Goal: Information Seeking & Learning: Learn about a topic

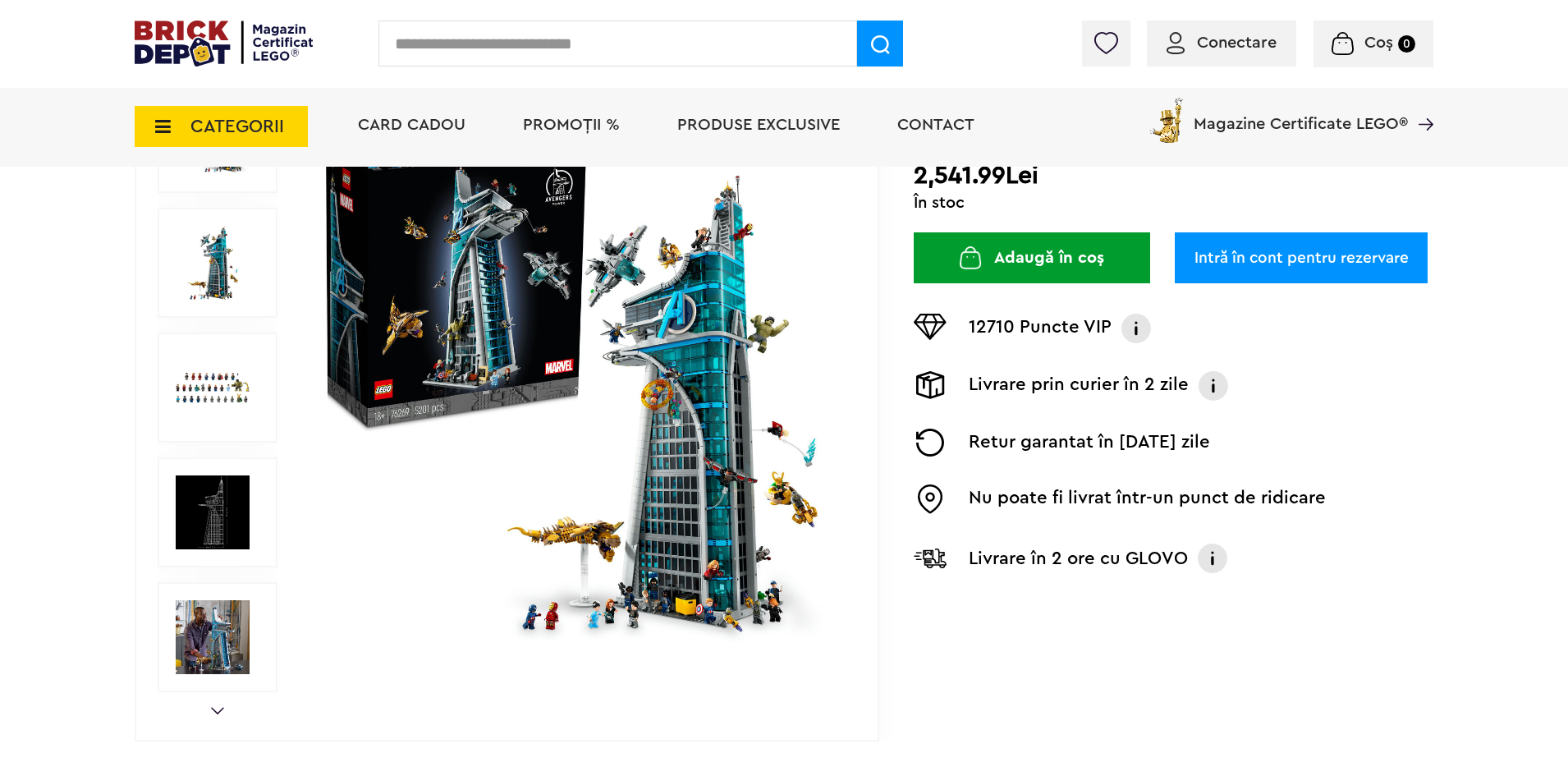
scroll to position [287, 0]
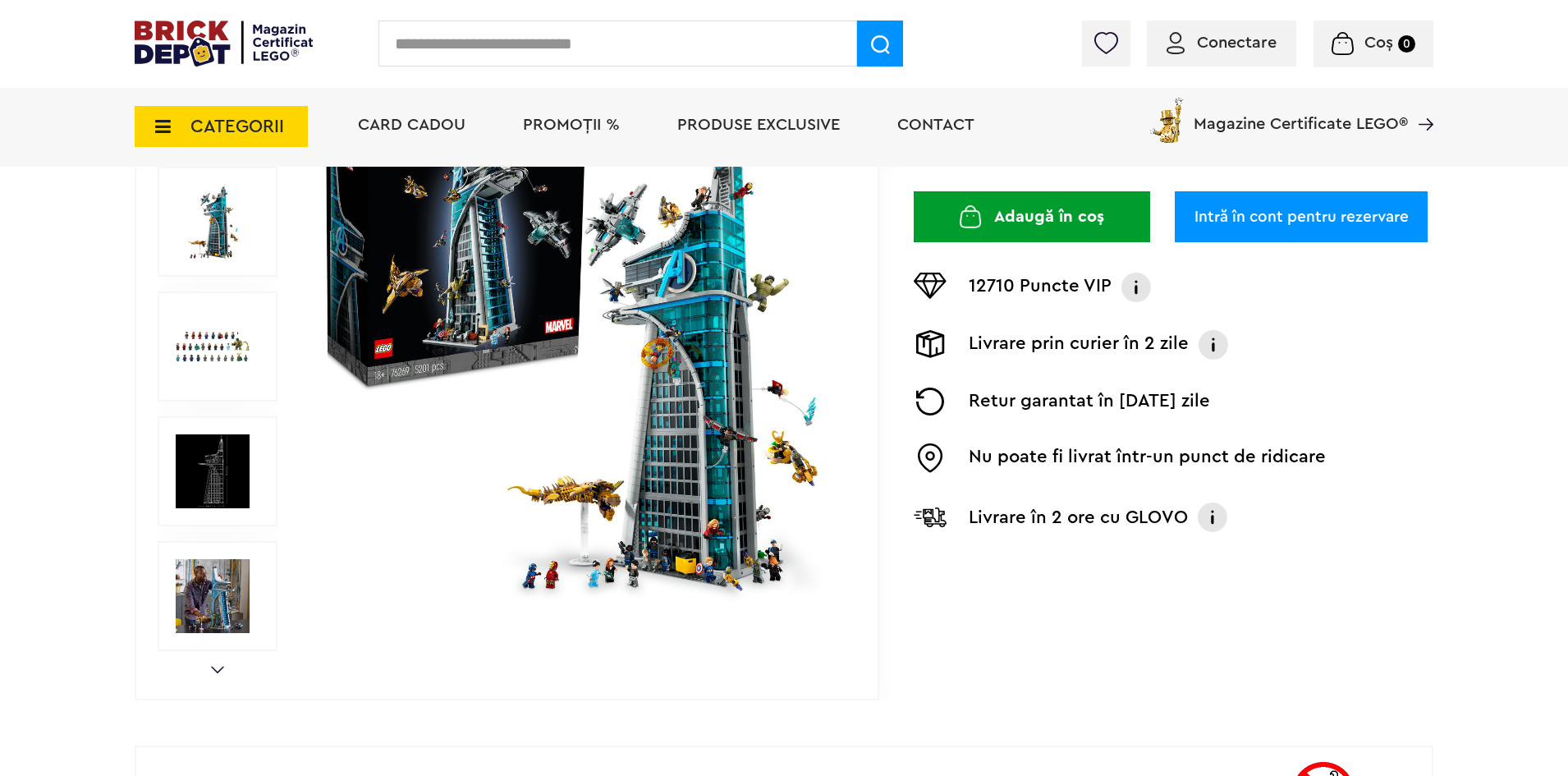
click at [788, 414] on img at bounding box center [577, 346] width 528 height 528
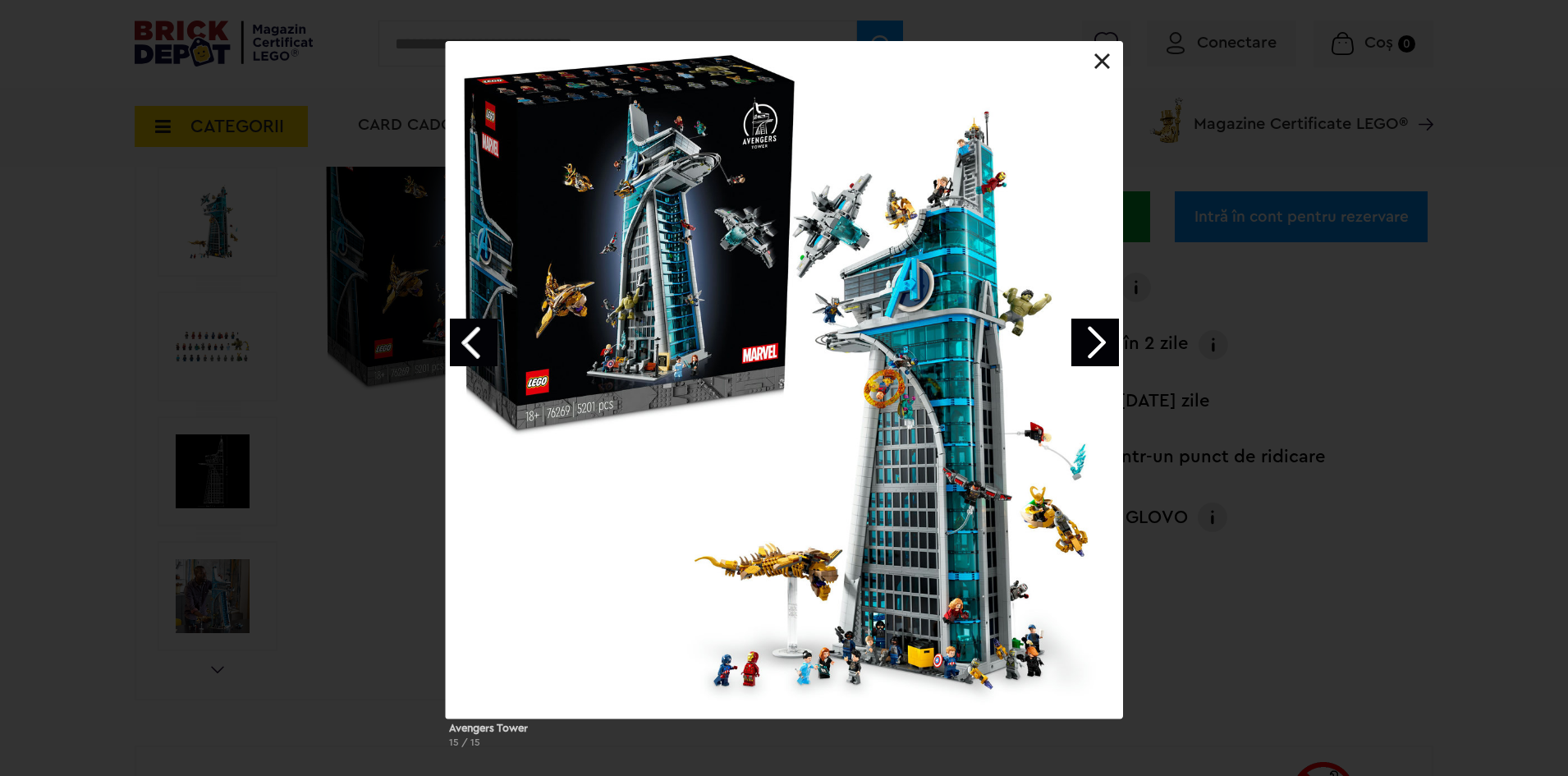
click at [923, 251] on div at bounding box center [784, 379] width 677 height 678
click at [960, 271] on div at bounding box center [784, 379] width 677 height 678
click at [825, 659] on div at bounding box center [784, 379] width 677 height 678
click at [1242, 566] on div "Avengers Tower 15 / 15" at bounding box center [784, 400] width 1568 height 720
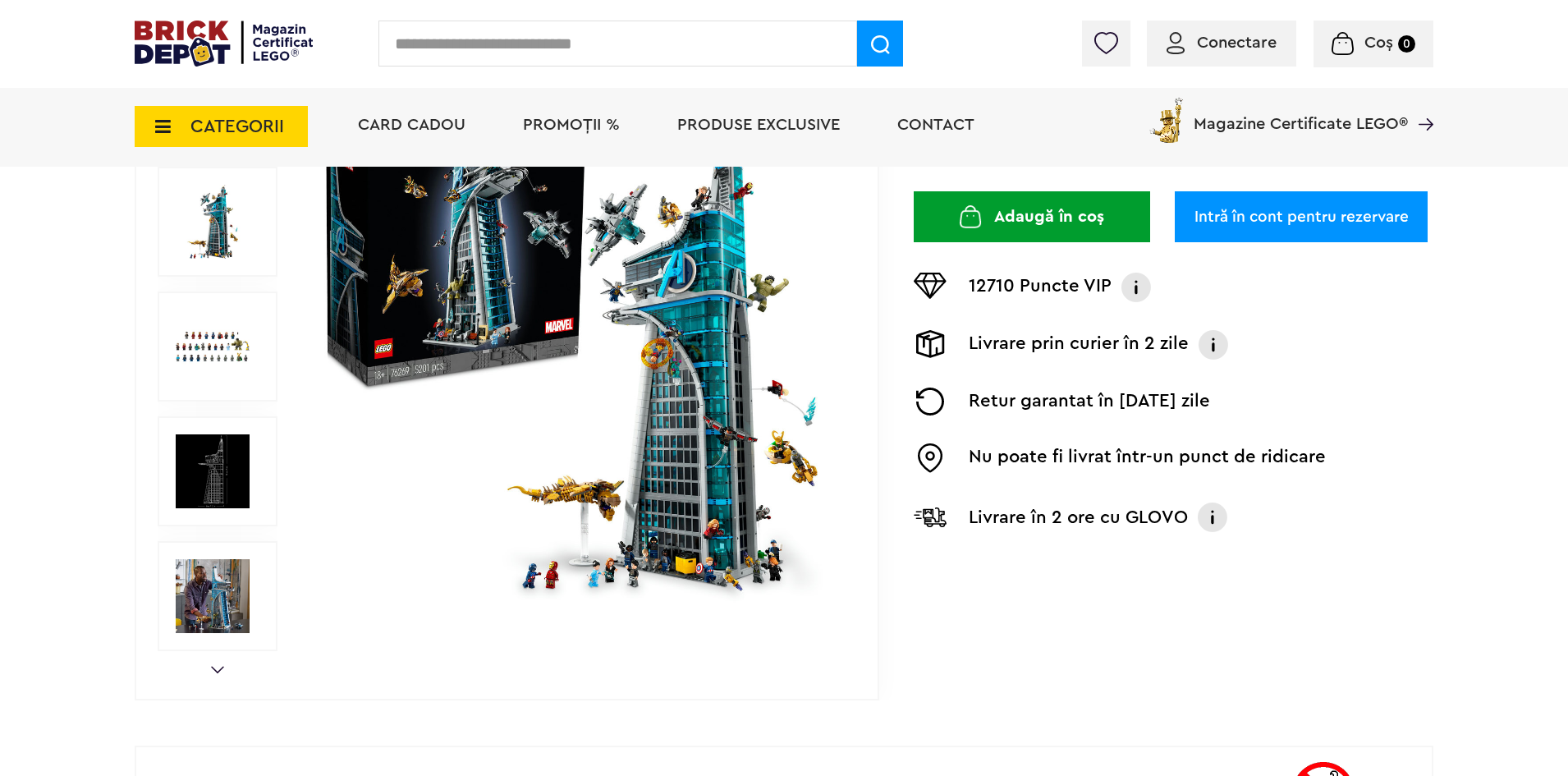
click at [179, 346] on img at bounding box center [212, 347] width 74 height 74
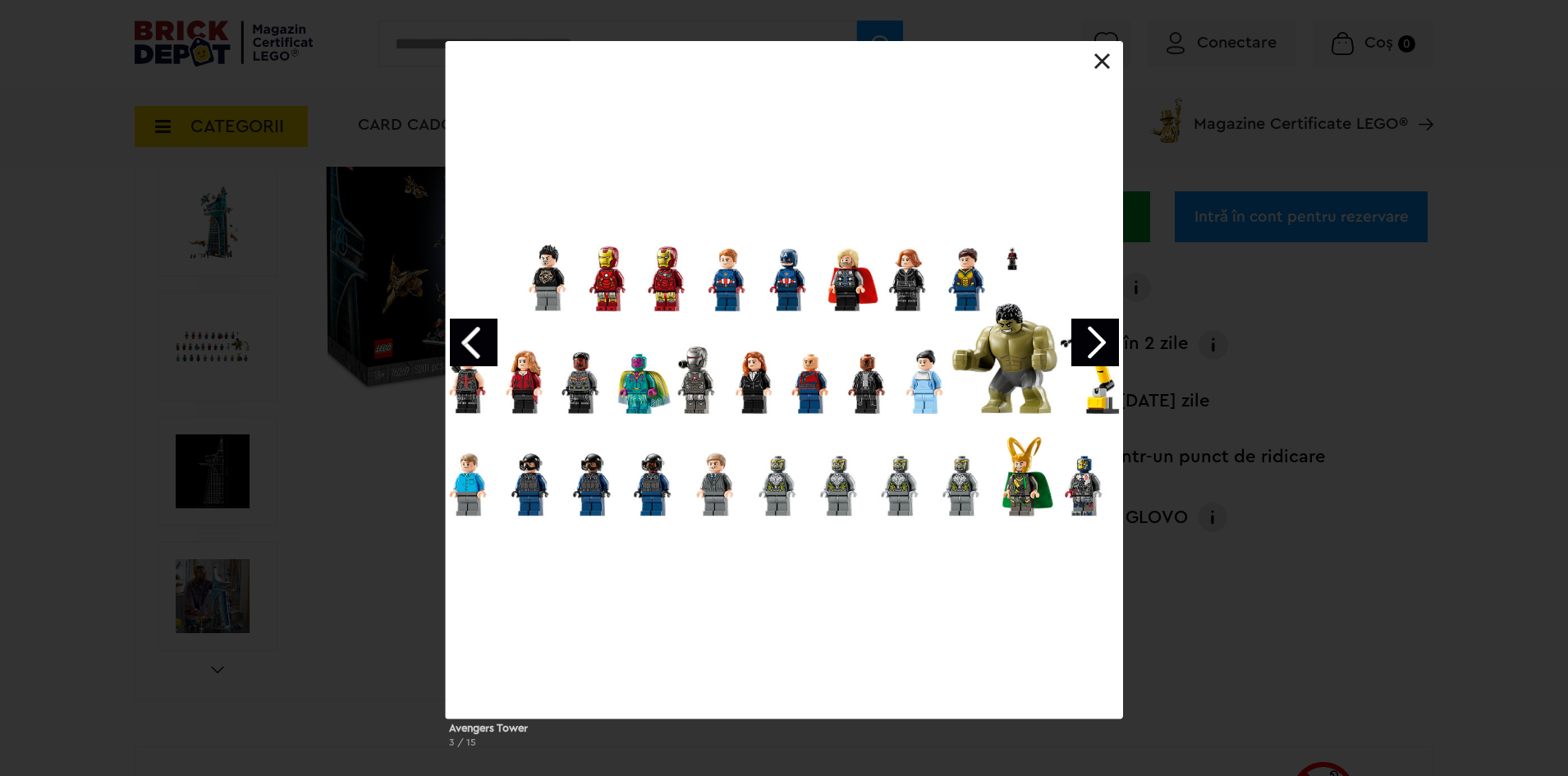
click at [1021, 266] on div at bounding box center [784, 379] width 677 height 678
click at [1033, 267] on div at bounding box center [784, 379] width 677 height 678
click at [1031, 266] on div at bounding box center [784, 379] width 677 height 678
click at [1279, 269] on div "Avengers Tower 3 / 15" at bounding box center [784, 400] width 1568 height 720
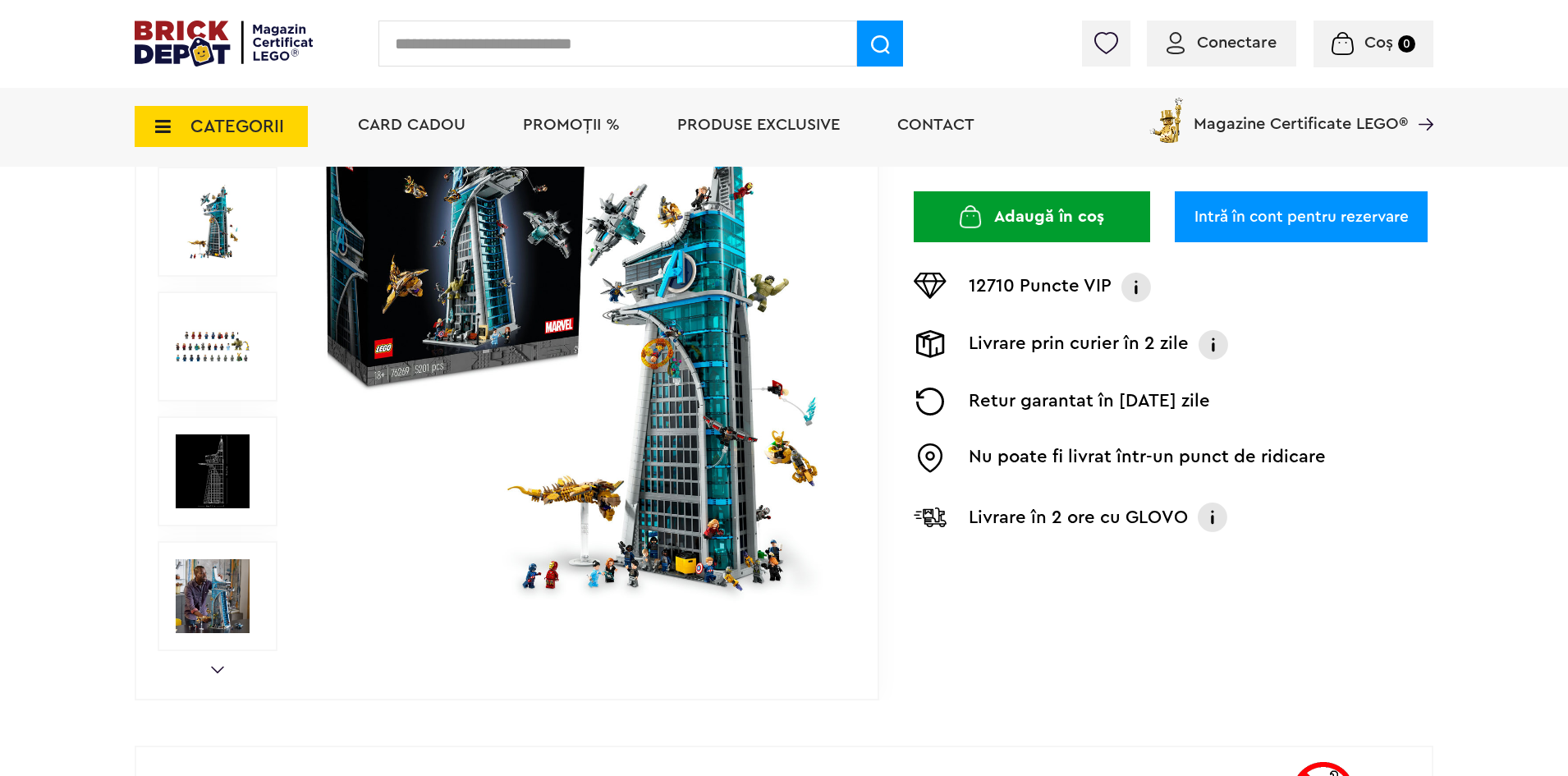
click at [238, 317] on img at bounding box center [212, 347] width 74 height 74
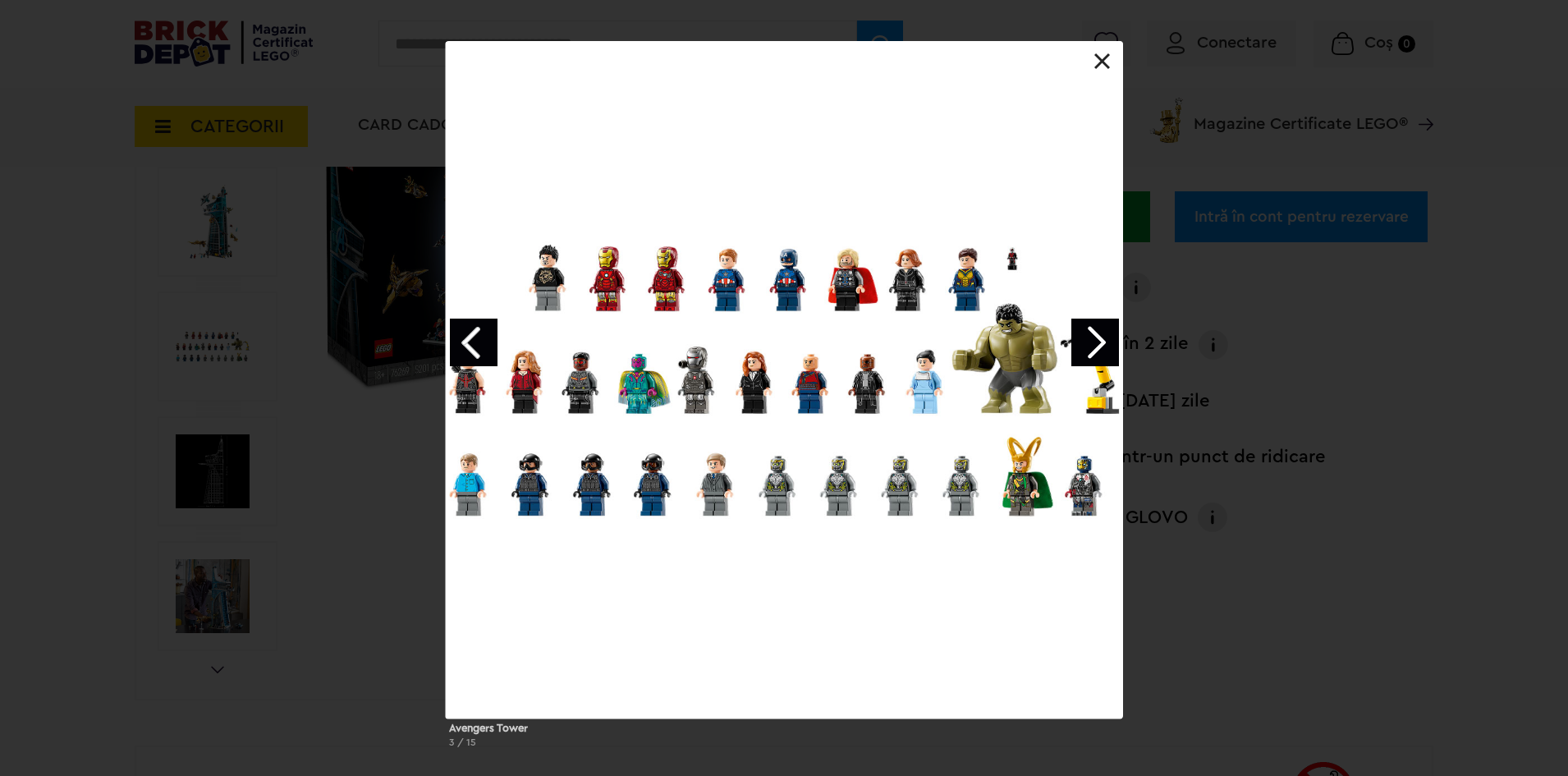
click at [1016, 273] on div at bounding box center [784, 379] width 677 height 678
click at [1366, 354] on div "Avengers Tower 3 / 15" at bounding box center [784, 400] width 1568 height 720
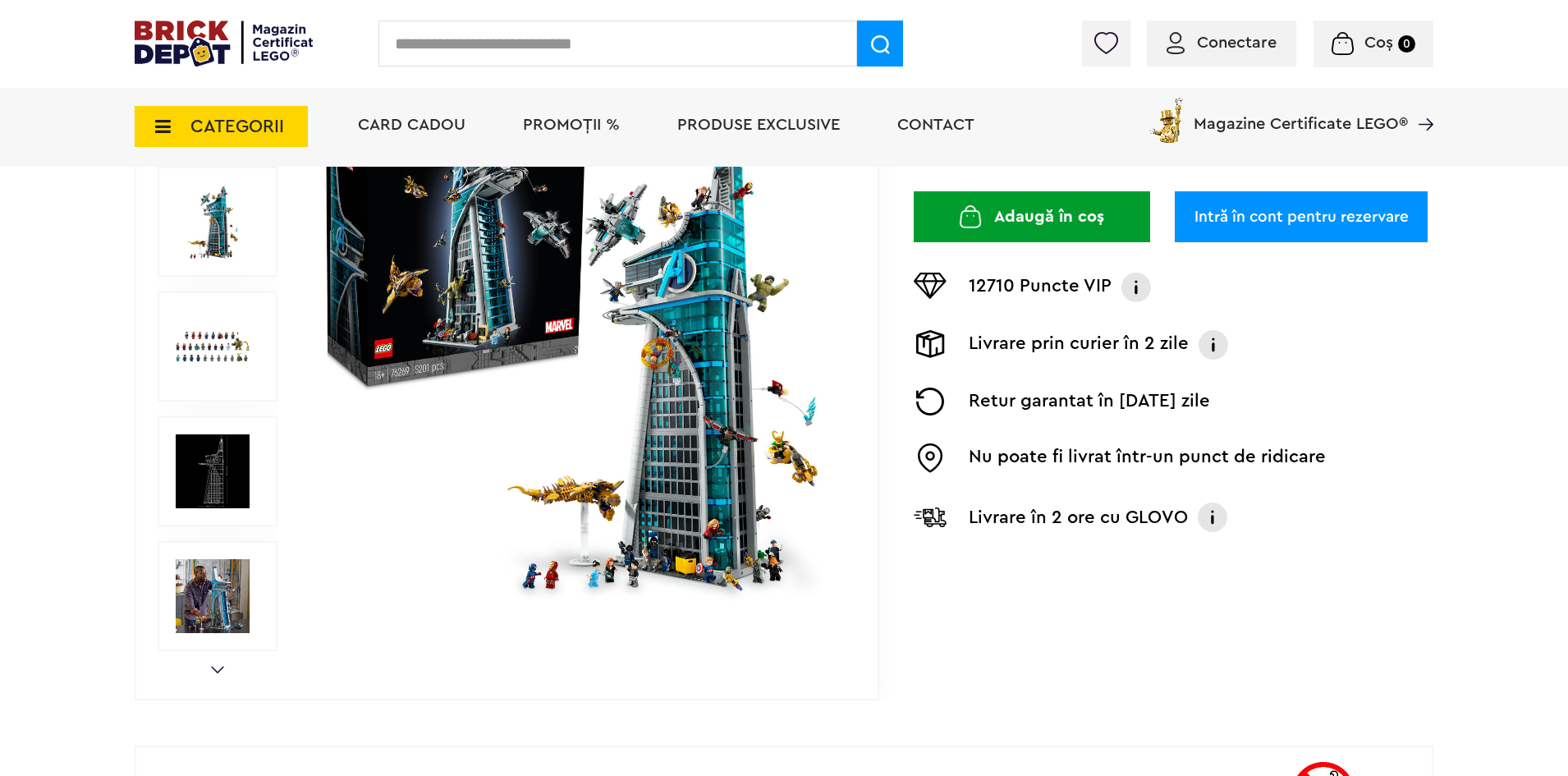
click at [213, 658] on div "Prev Next 1/14" at bounding box center [507, 347] width 744 height 706
click at [213, 661] on div "Prev Next 1/14" at bounding box center [507, 347] width 744 height 706
click at [216, 666] on link "Next" at bounding box center [218, 669] width 14 height 7
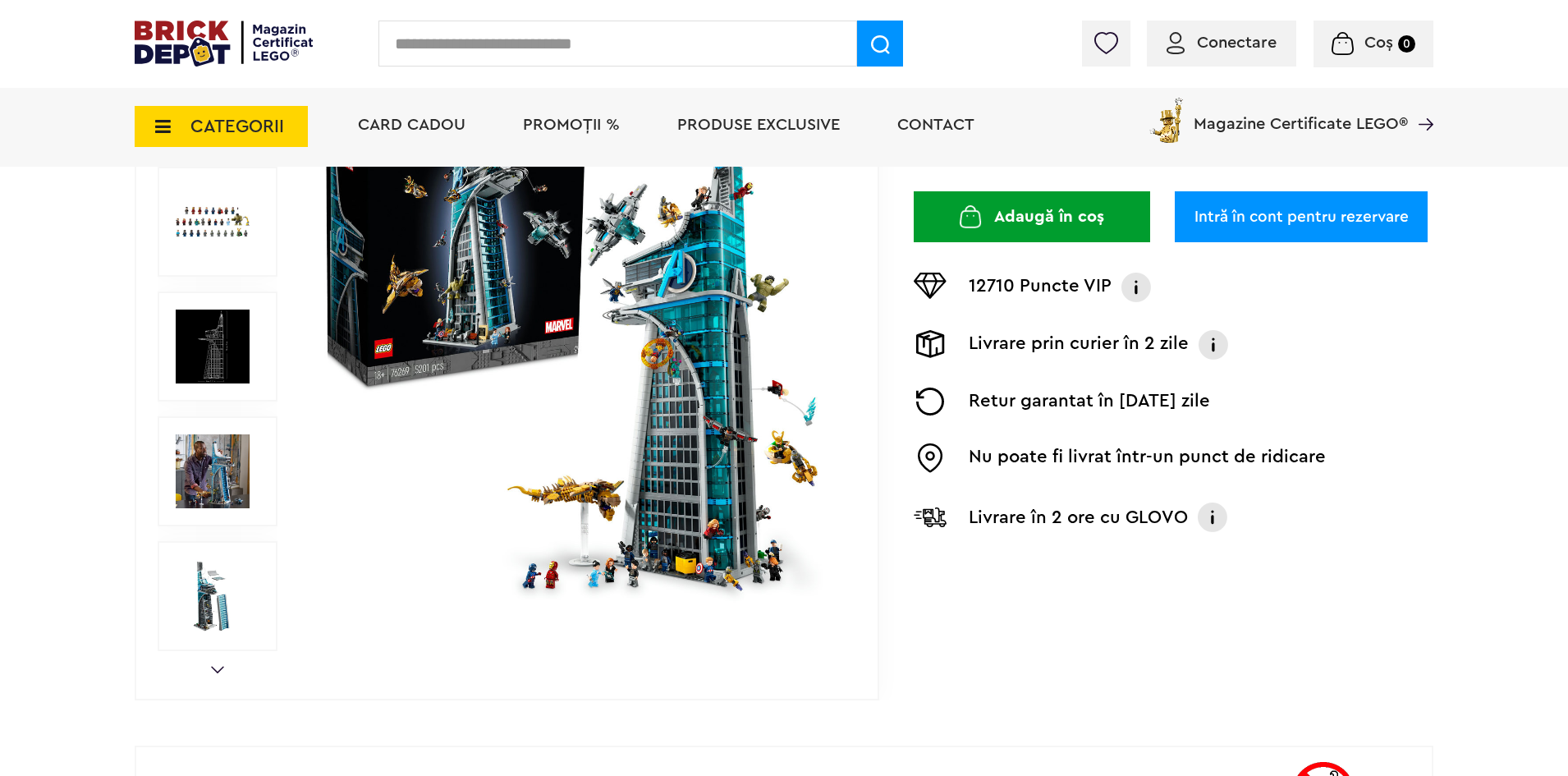
click at [219, 668] on link "Next" at bounding box center [218, 669] width 14 height 7
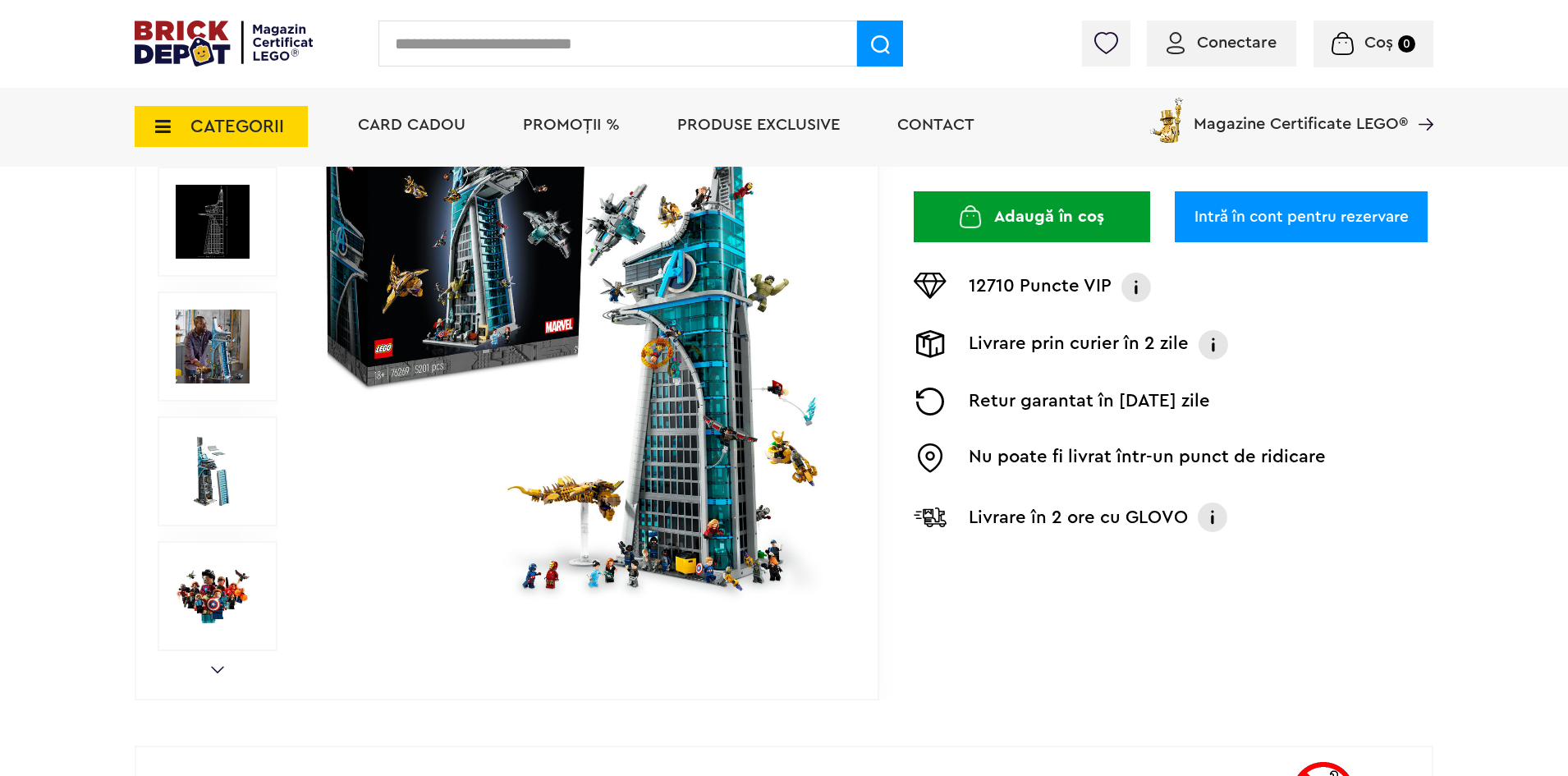
click at [229, 628] on img at bounding box center [212, 596] width 74 height 74
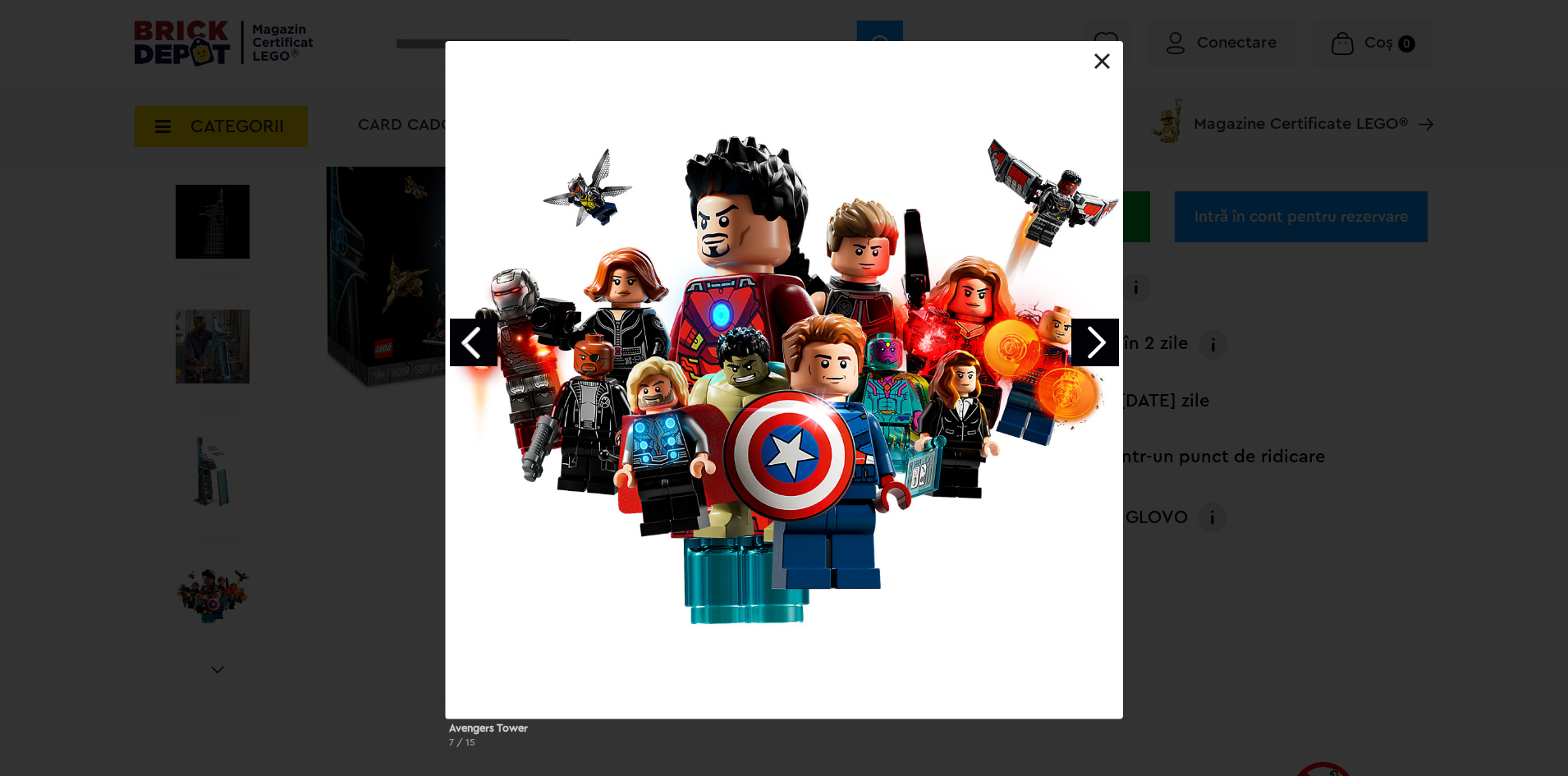
click at [332, 403] on div "Avengers Tower 7 / 15" at bounding box center [784, 400] width 1568 height 720
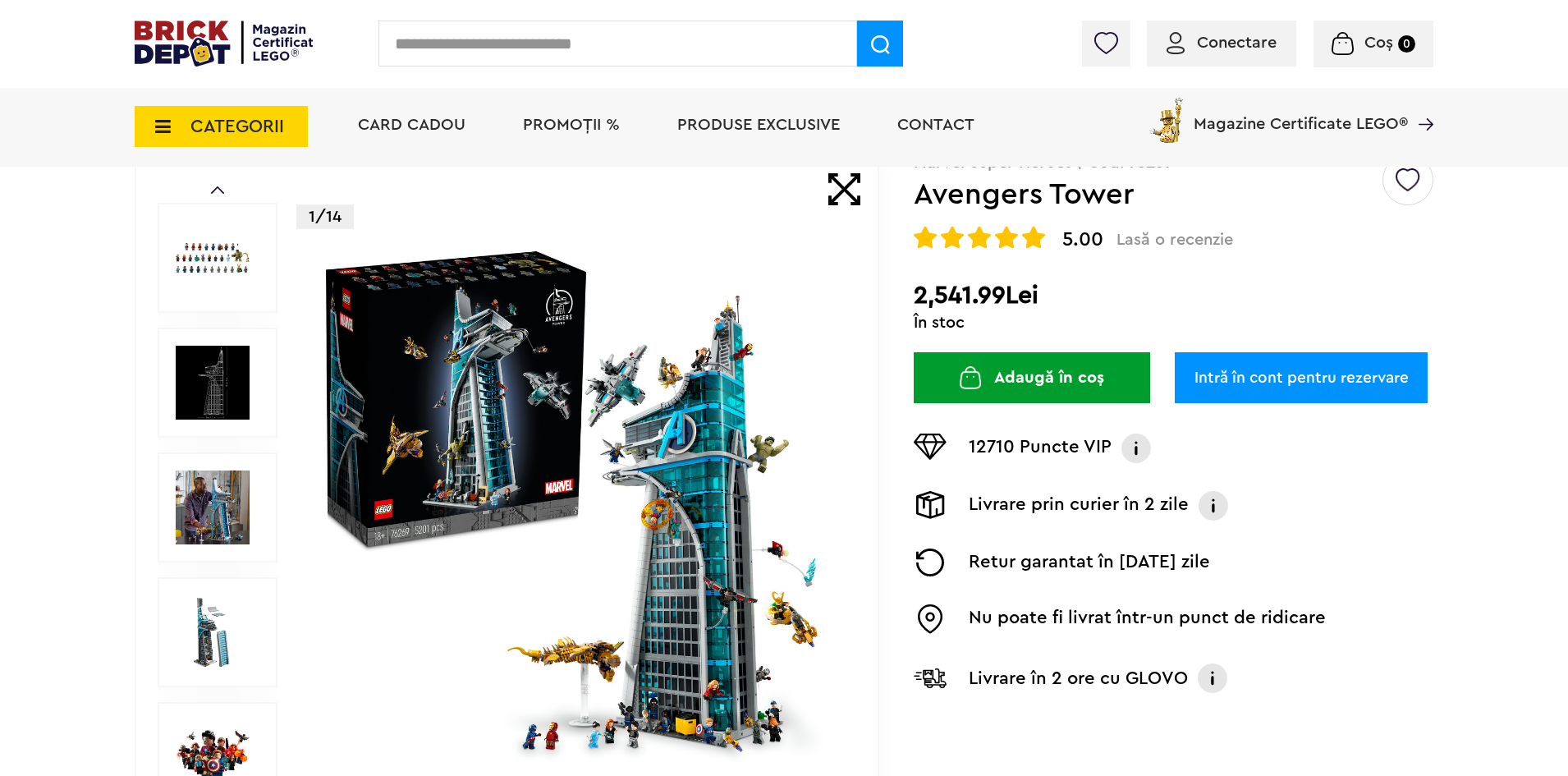
scroll to position [123, 0]
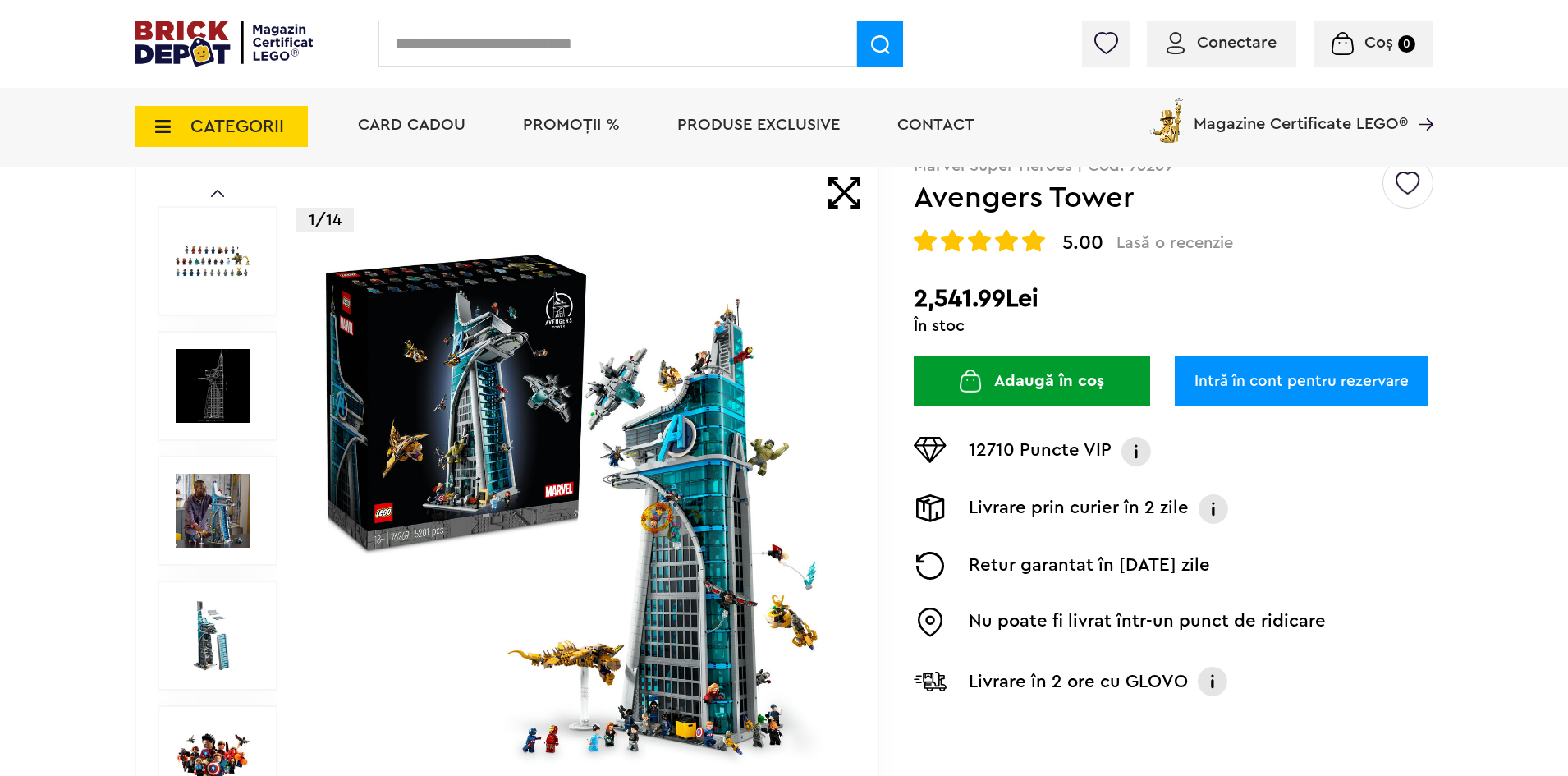
click at [242, 294] on img at bounding box center [212, 261] width 74 height 74
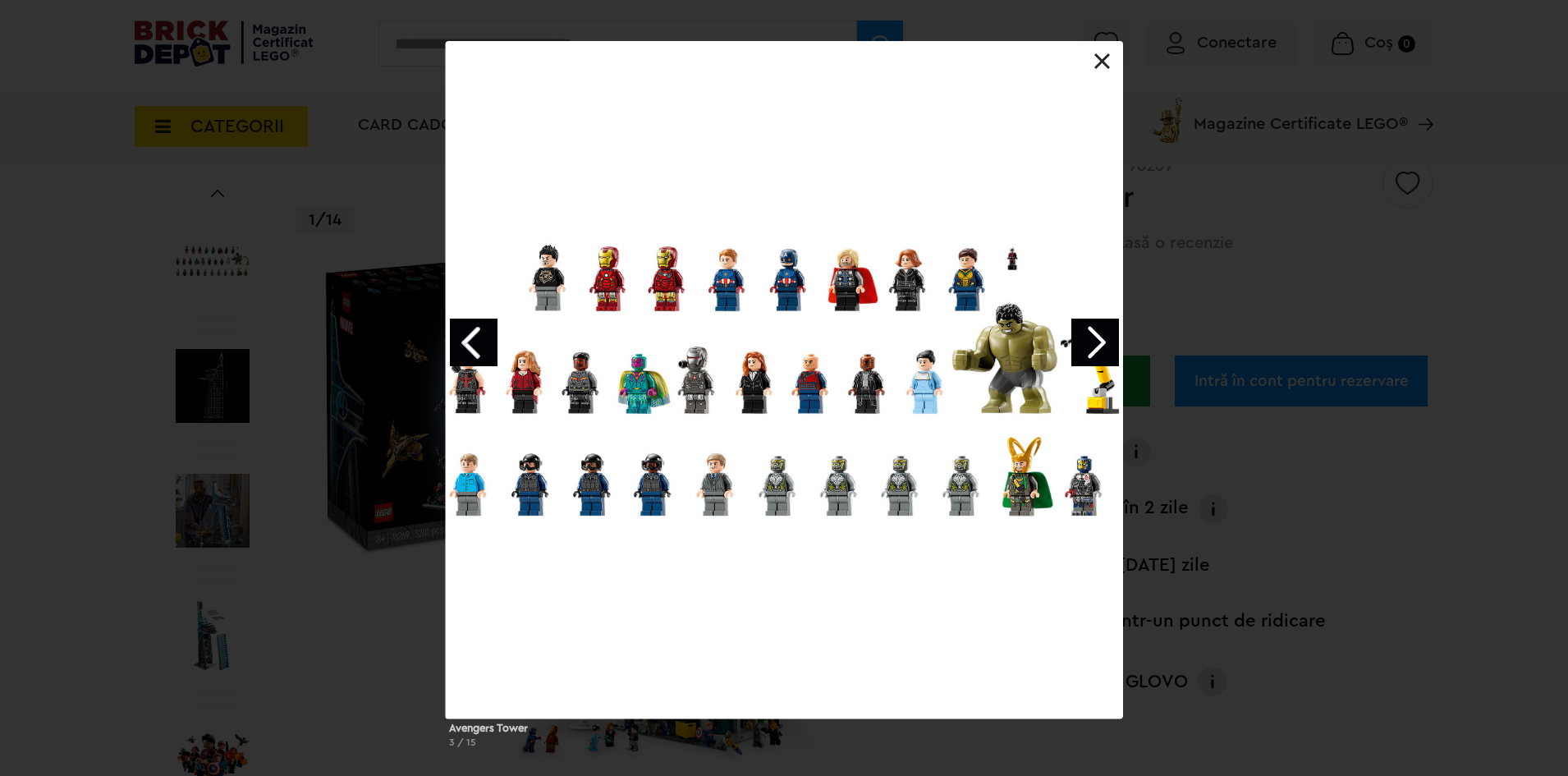
click at [317, 315] on div "Avengers Tower 3 / 15" at bounding box center [784, 400] width 1568 height 720
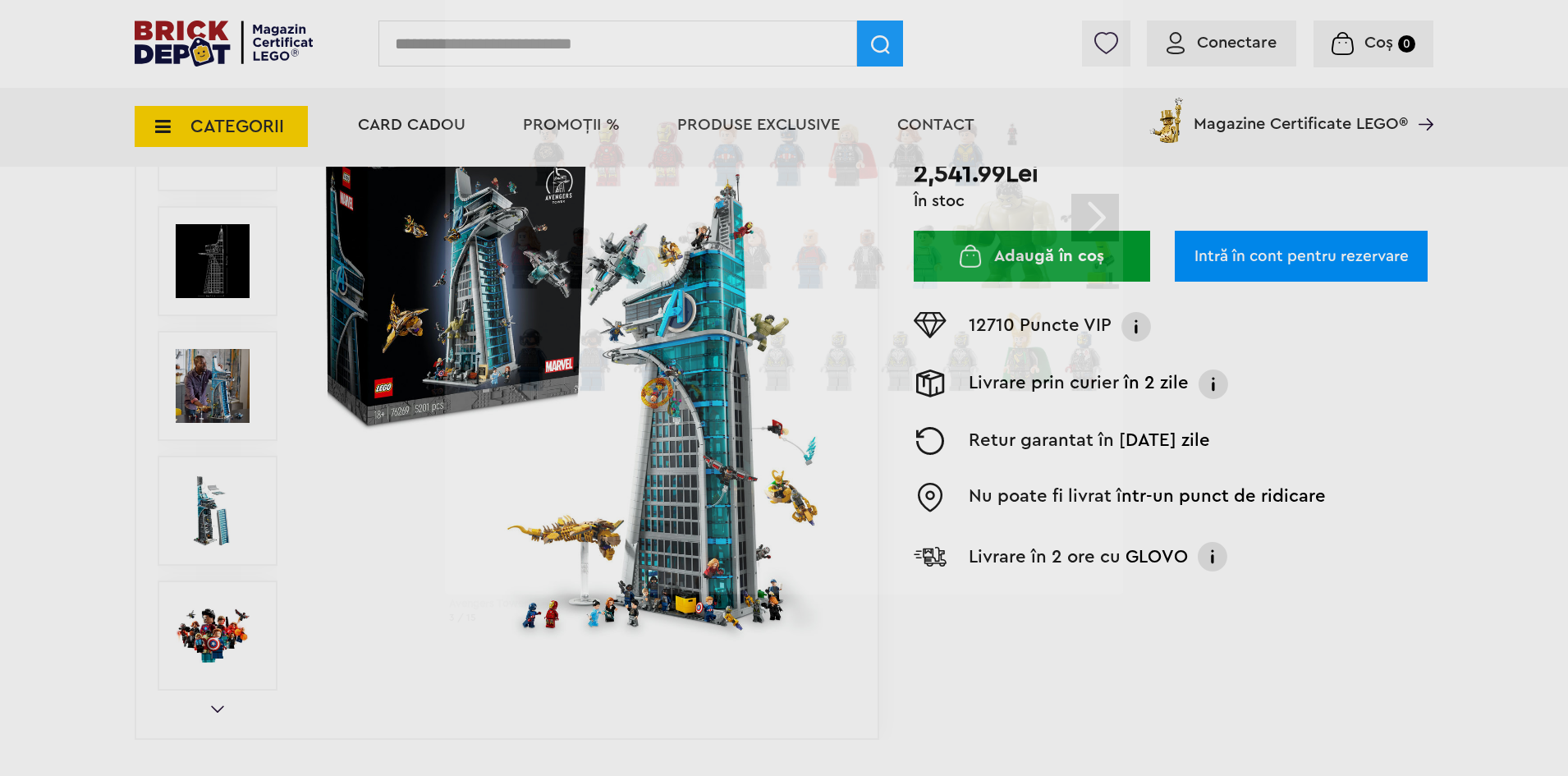
scroll to position [287, 0]
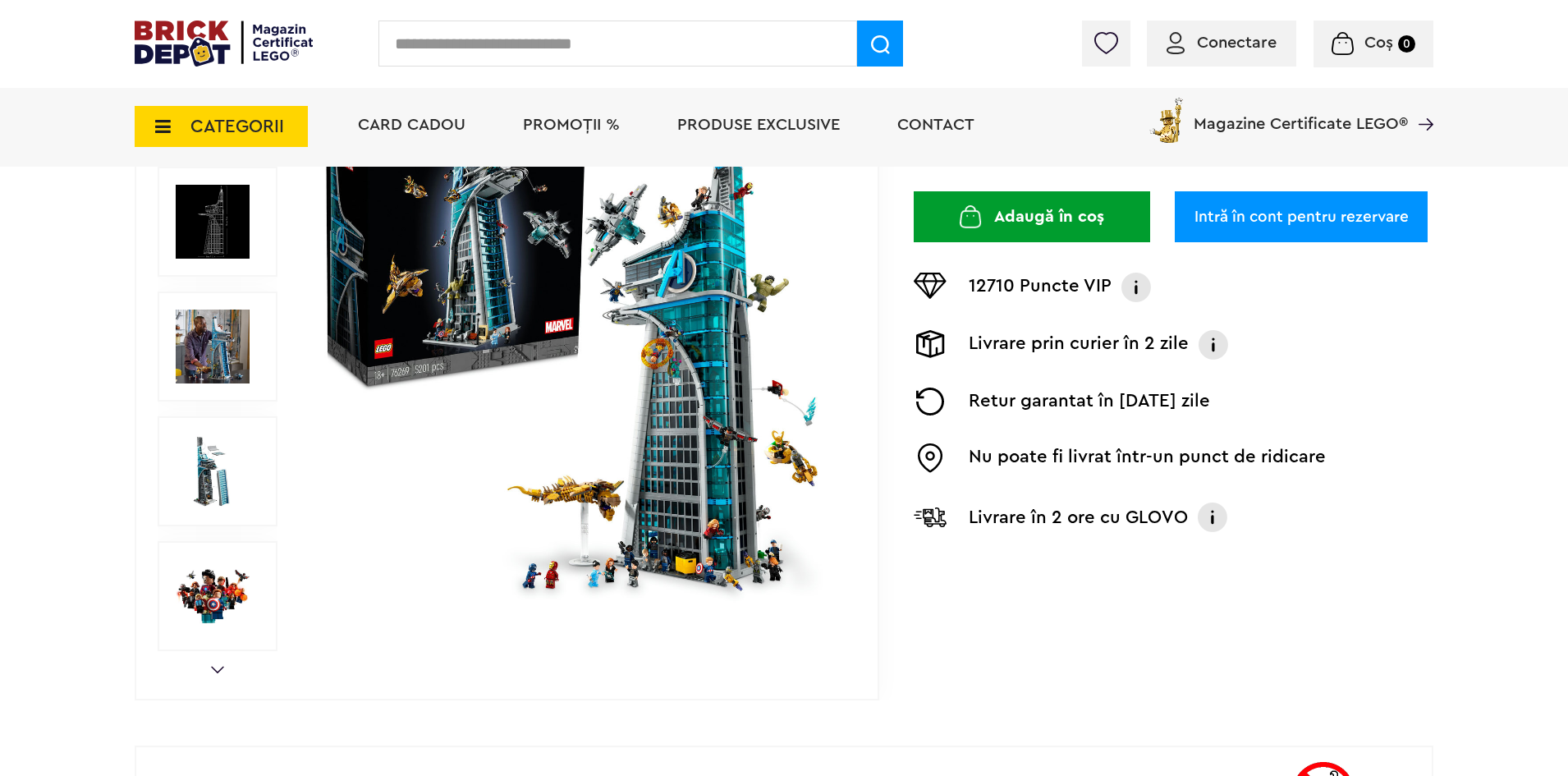
click at [220, 668] on link "Next" at bounding box center [218, 669] width 14 height 7
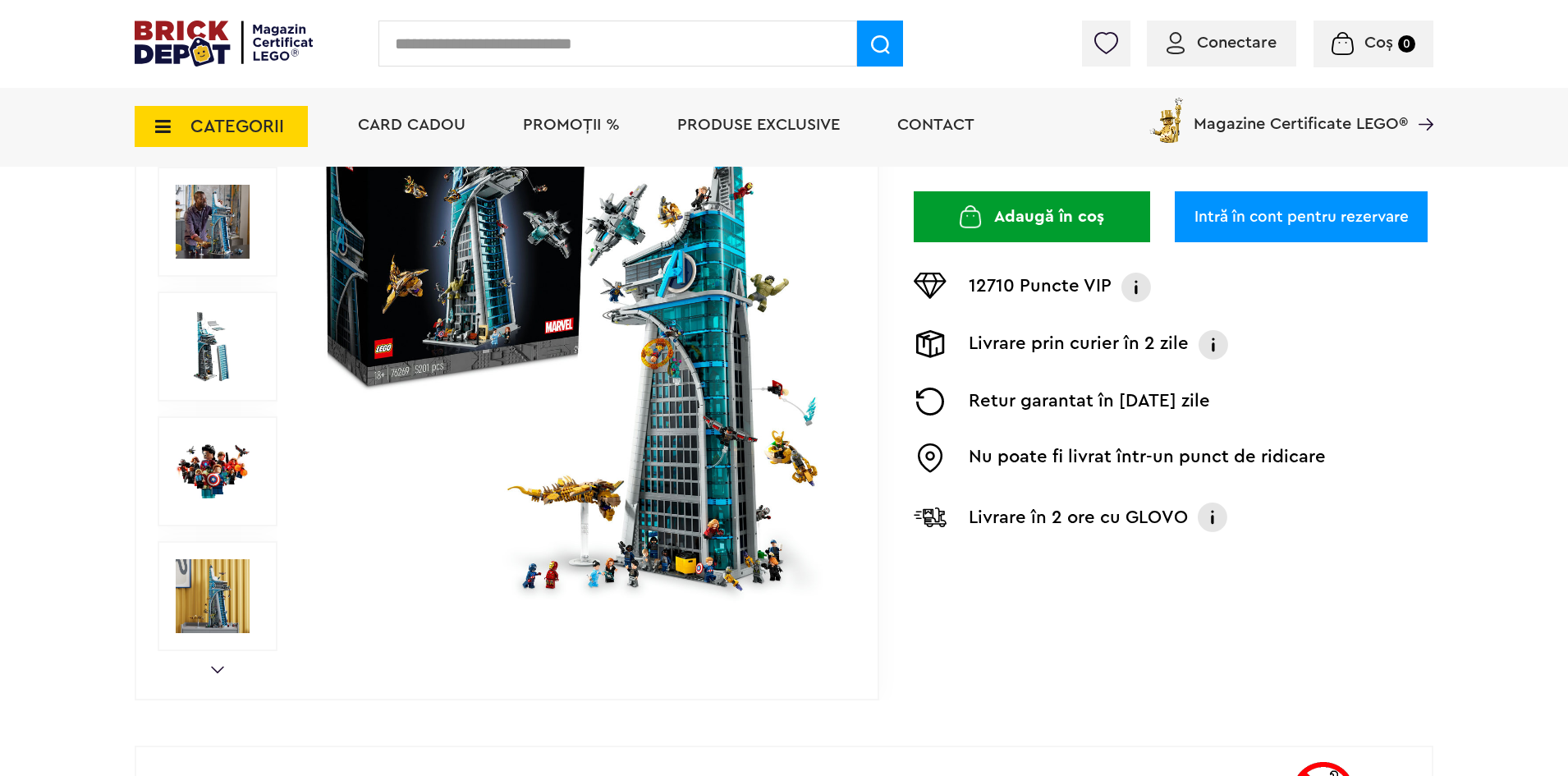
click at [220, 660] on div "Prev Next 1/14" at bounding box center [507, 347] width 744 height 706
click at [216, 668] on link "Next" at bounding box center [218, 669] width 14 height 7
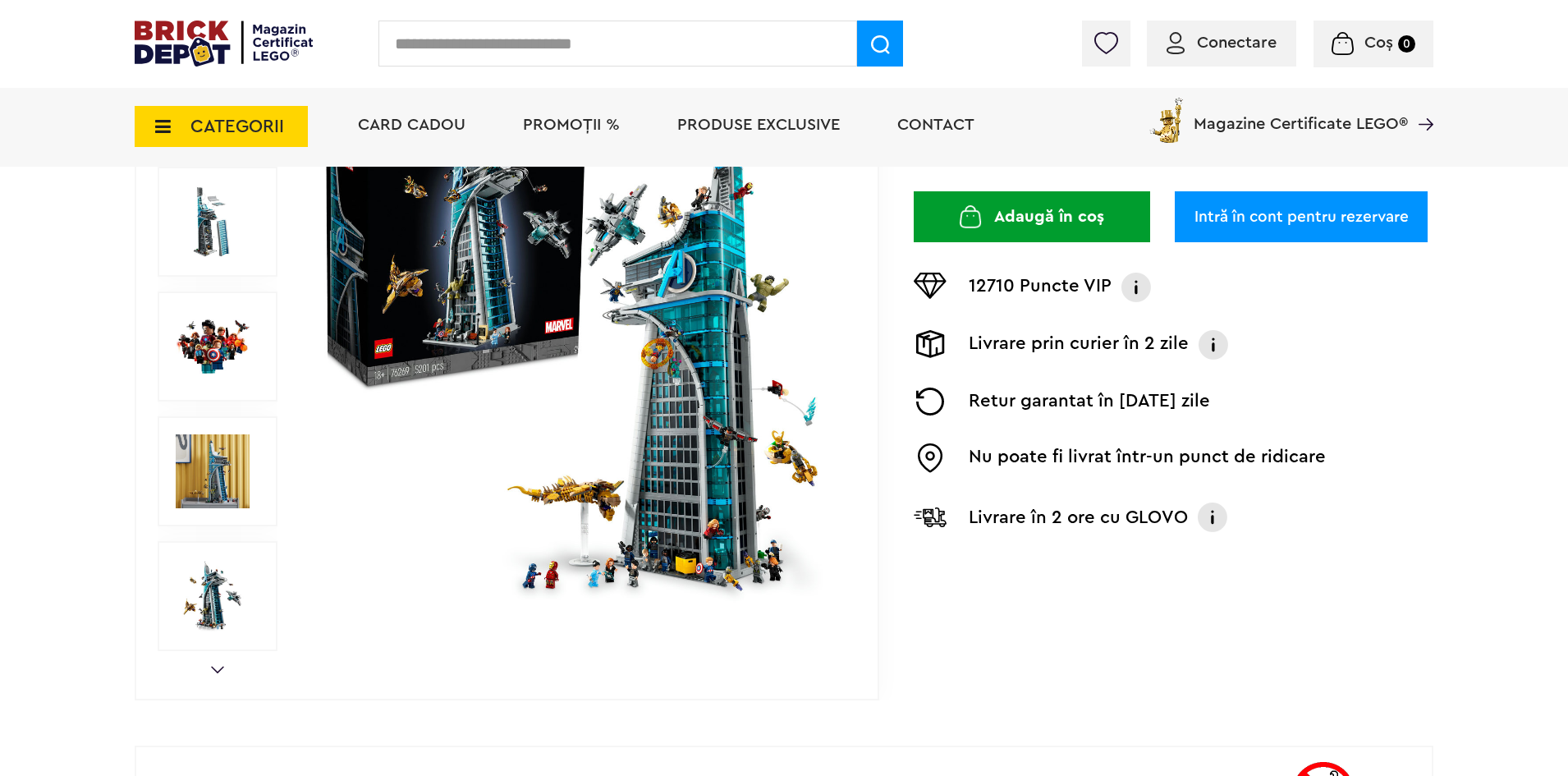
click at [216, 668] on link "Next" at bounding box center [218, 669] width 14 height 7
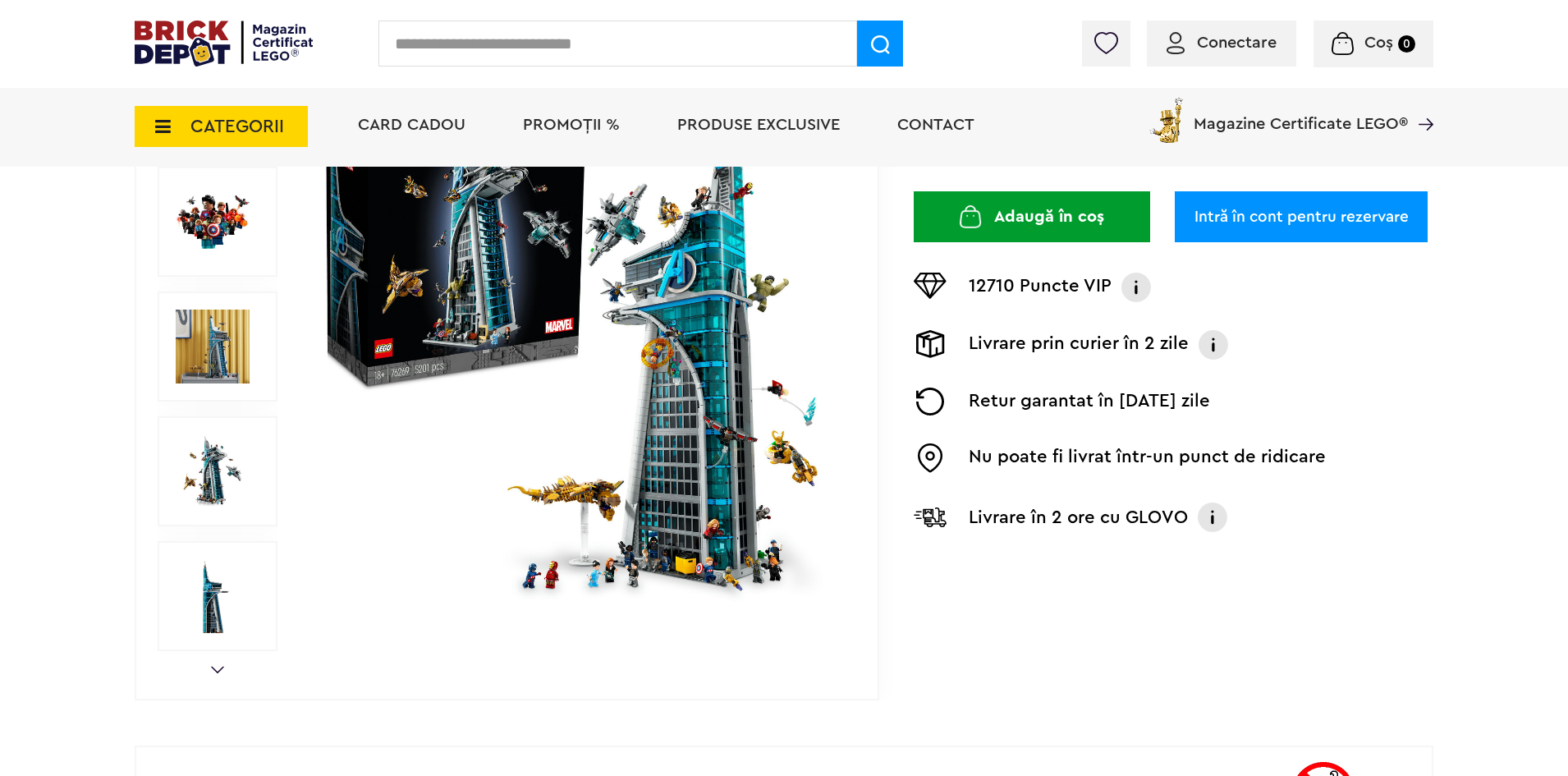
click at [215, 668] on link "Next" at bounding box center [218, 669] width 14 height 7
click at [220, 506] on img at bounding box center [212, 472] width 74 height 74
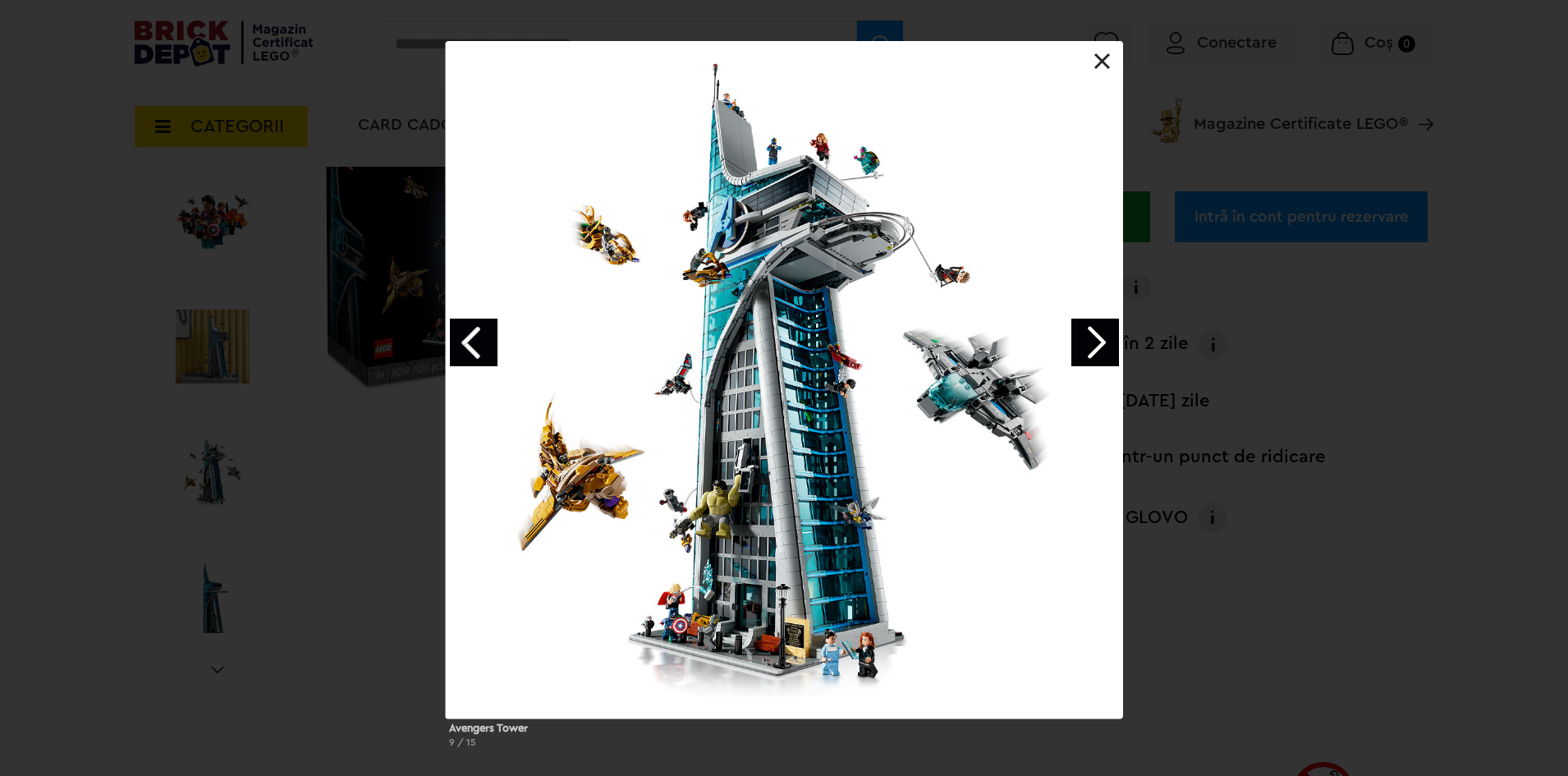
click at [319, 346] on div "Avengers Tower 9 / 15" at bounding box center [784, 400] width 1568 height 720
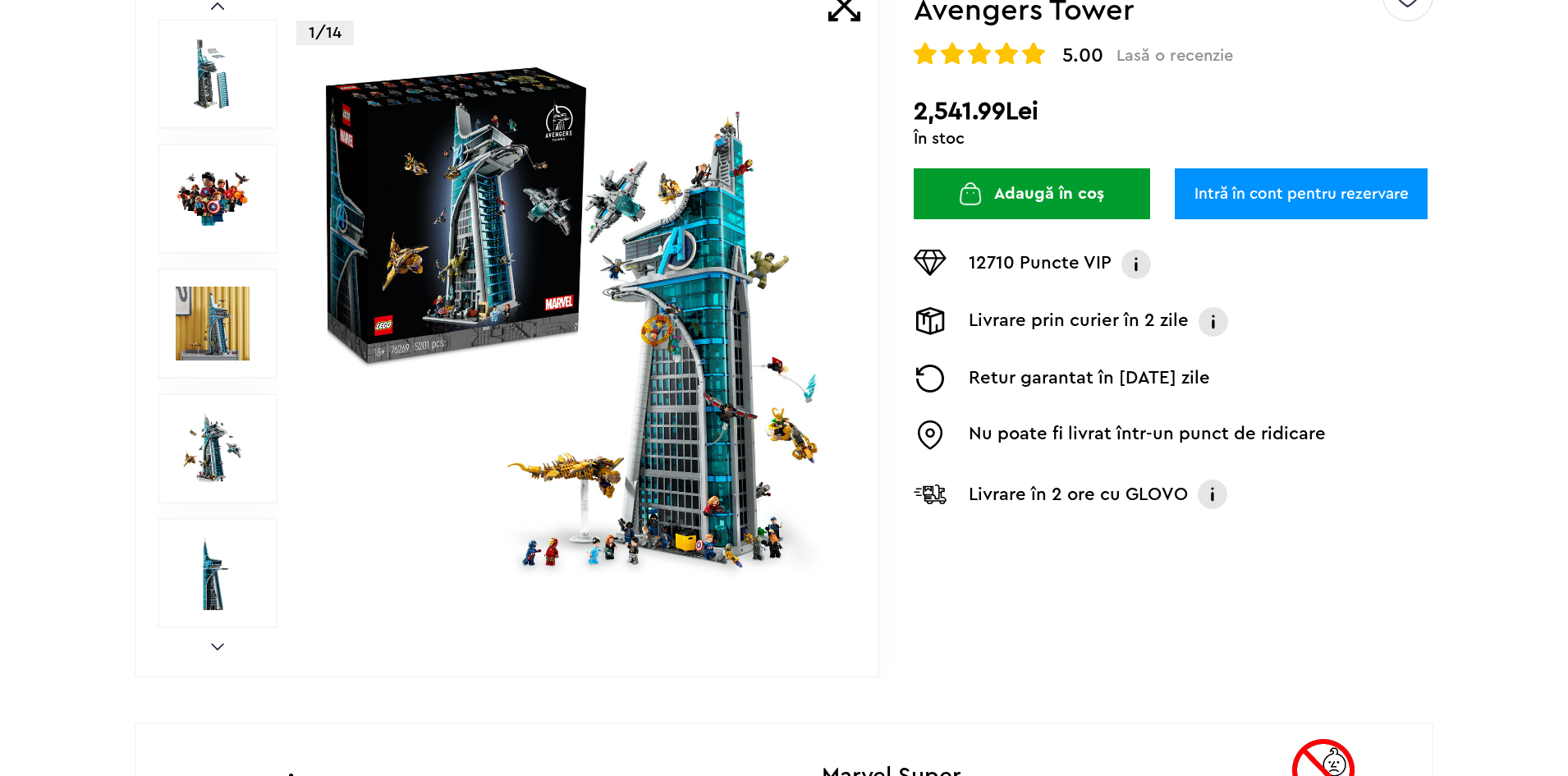
scroll to position [0, 0]
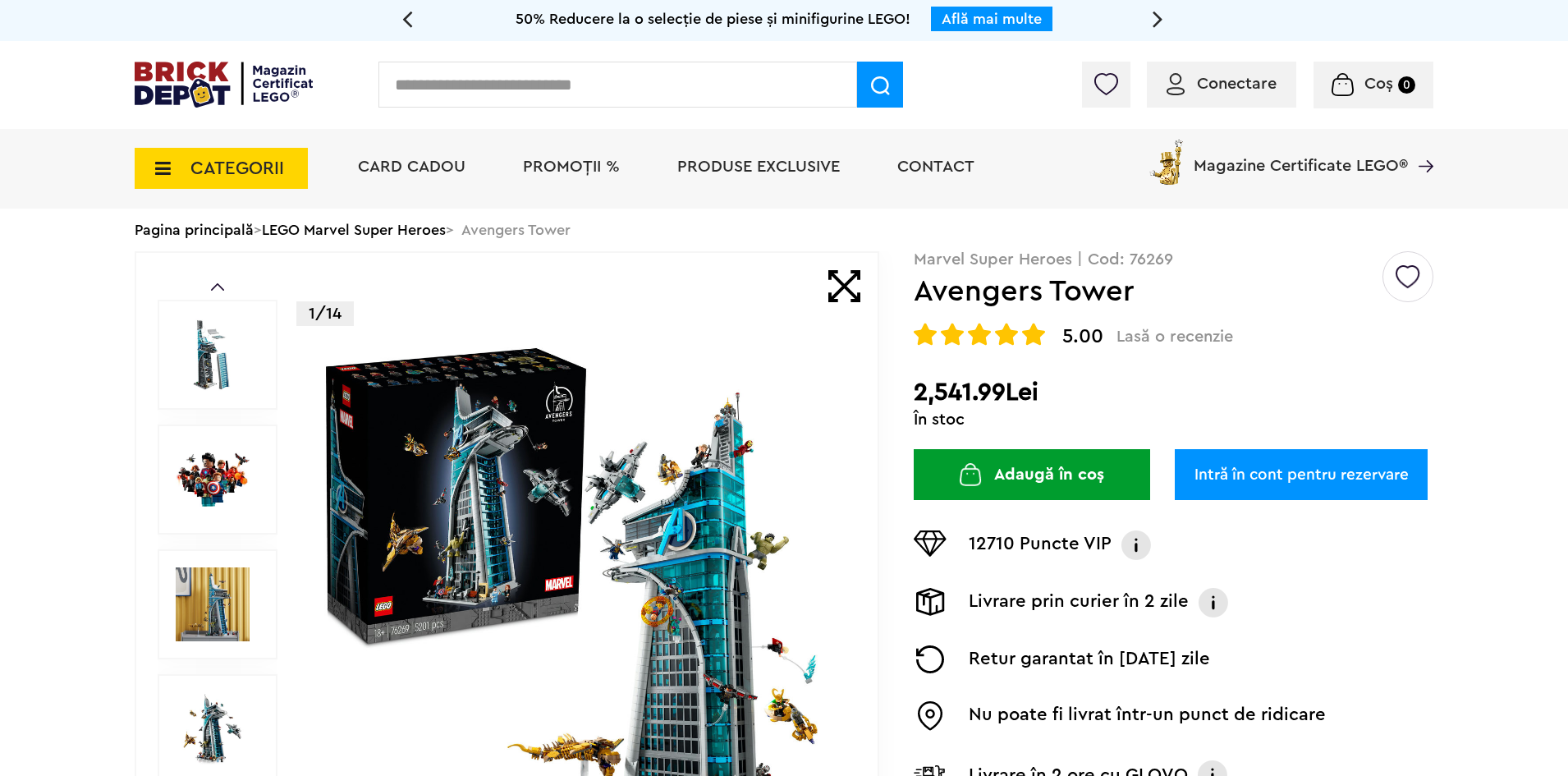
drag, startPoint x: 1462, startPoint y: 529, endPoint x: 1380, endPoint y: -71, distance: 605.6
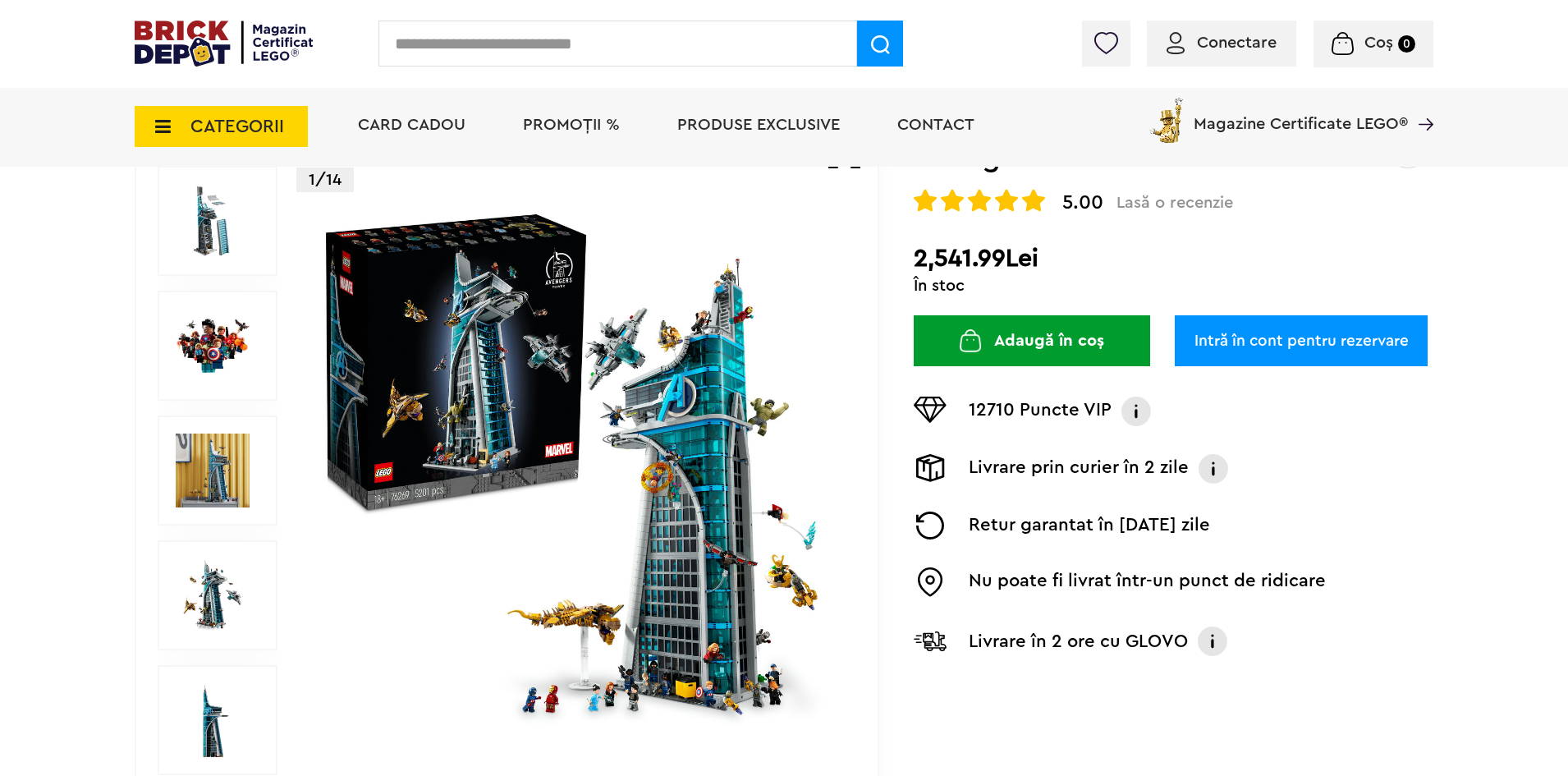
scroll to position [164, 0]
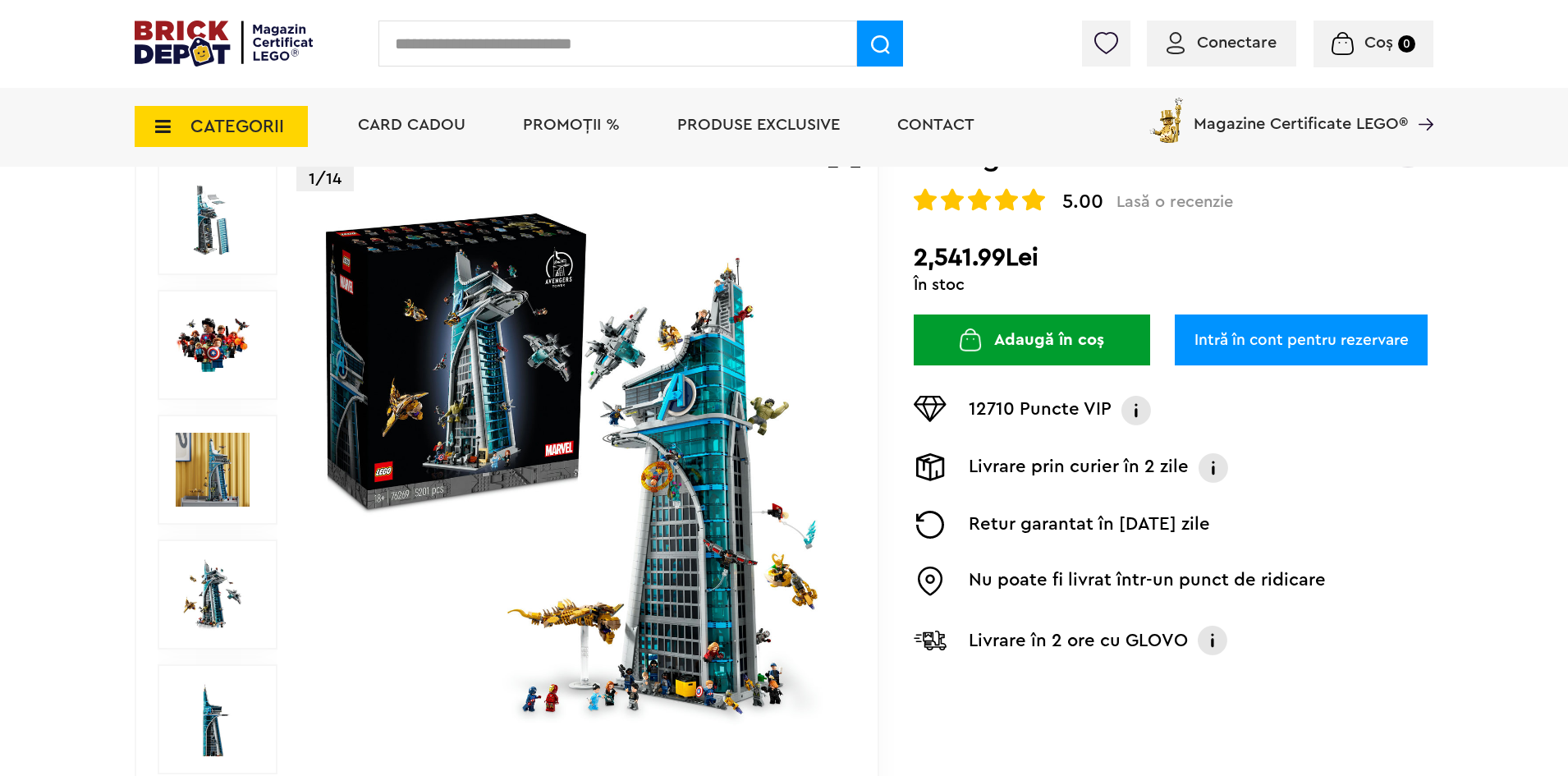
click at [229, 371] on img at bounding box center [212, 345] width 74 height 74
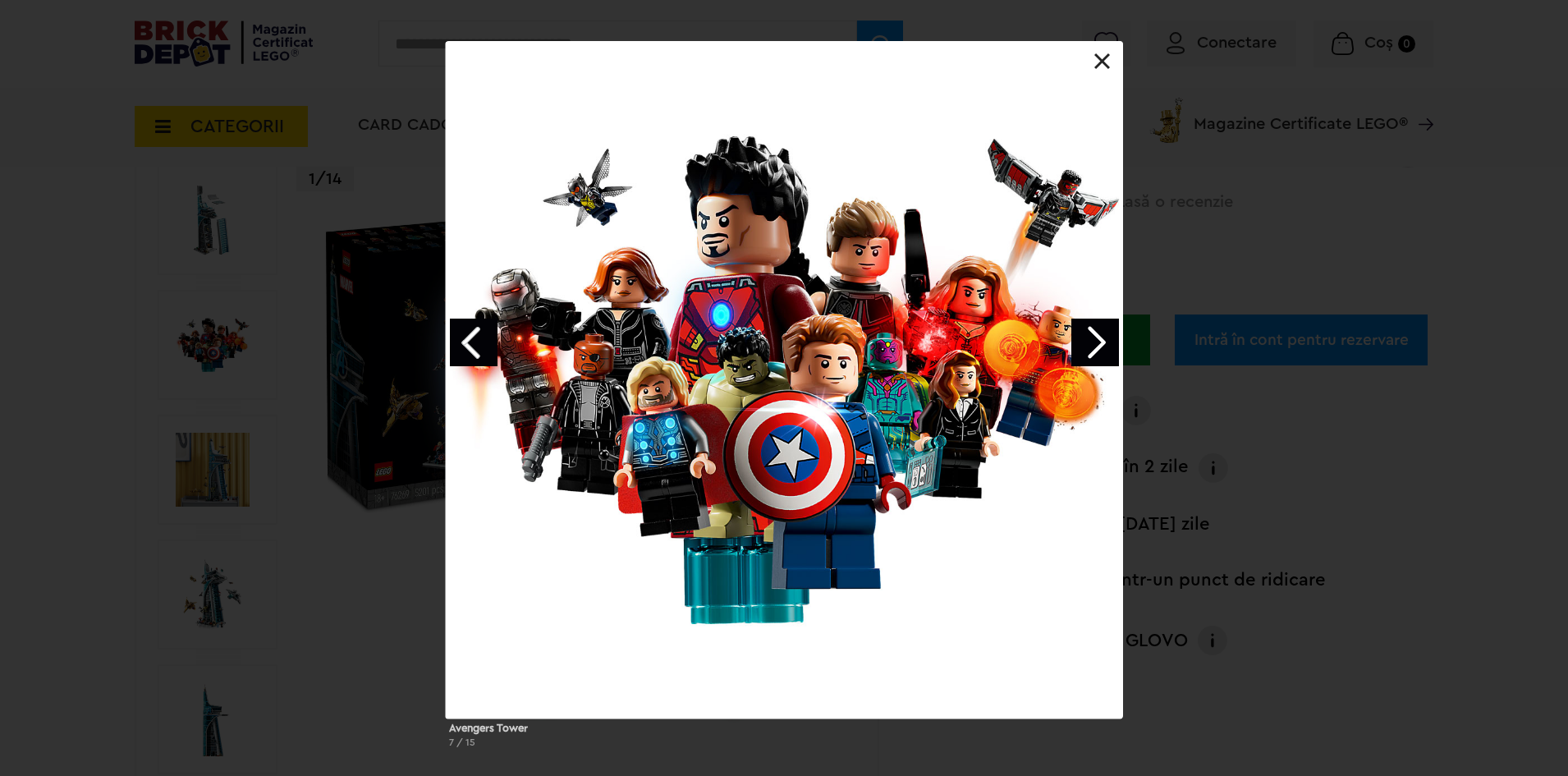
click at [455, 332] on link "Previous image" at bounding box center [473, 342] width 48 height 48
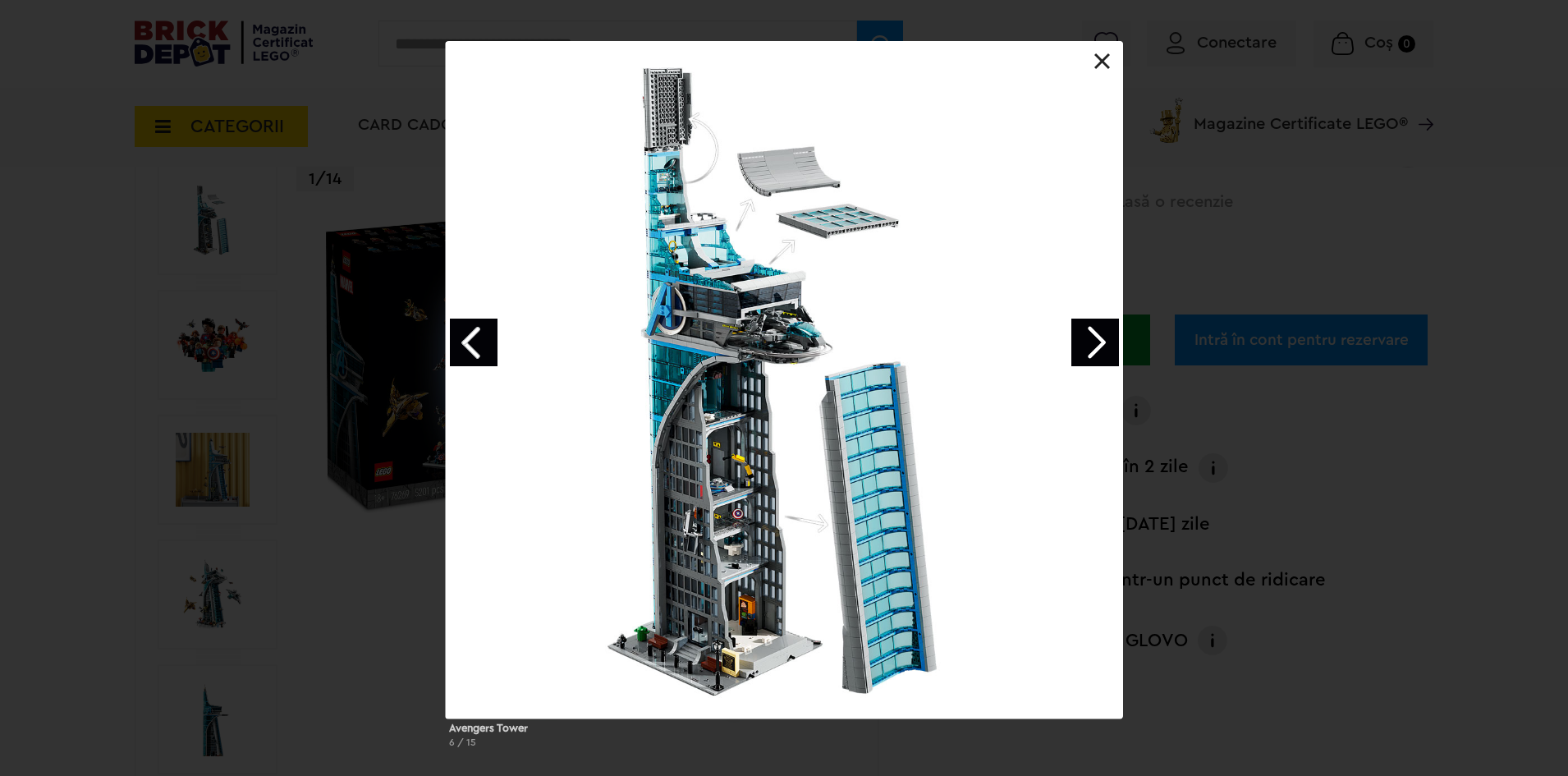
click at [1084, 330] on link "Next image" at bounding box center [1095, 342] width 48 height 48
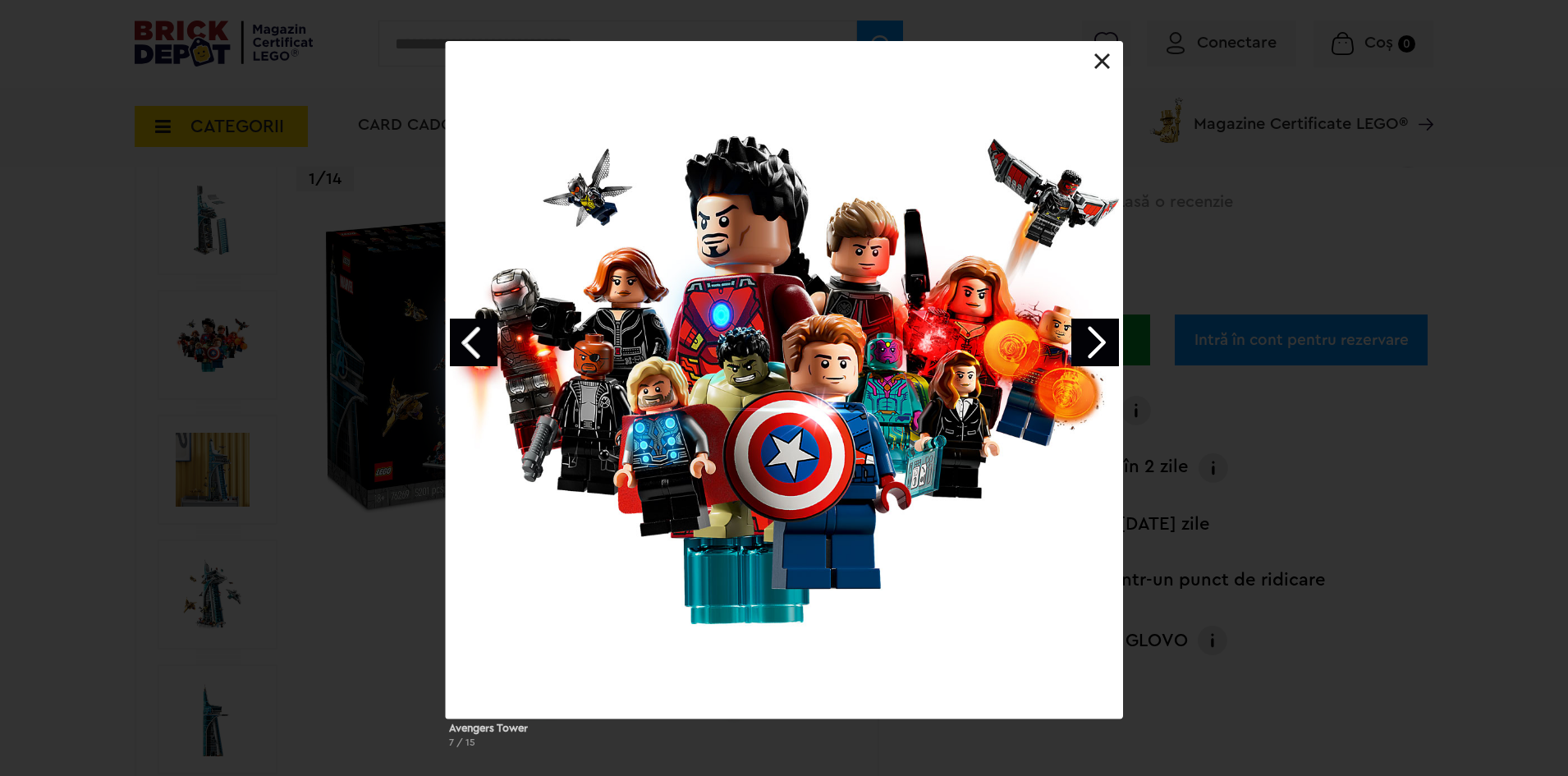
click at [1075, 340] on link "Next image" at bounding box center [1095, 342] width 48 height 48
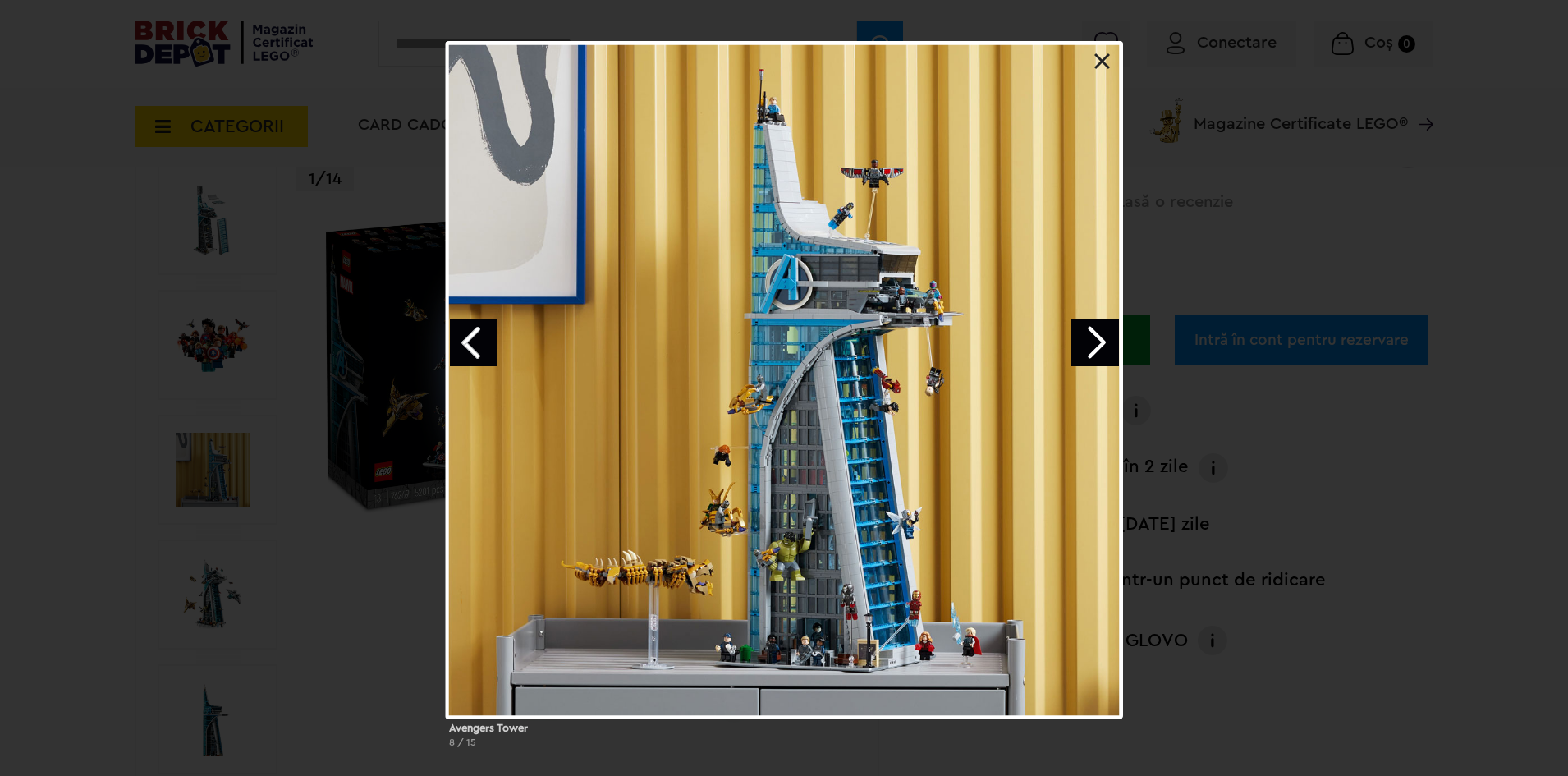
click at [850, 407] on div at bounding box center [784, 379] width 677 height 678
click at [805, 562] on div at bounding box center [784, 379] width 677 height 678
click at [875, 161] on div at bounding box center [784, 379] width 677 height 678
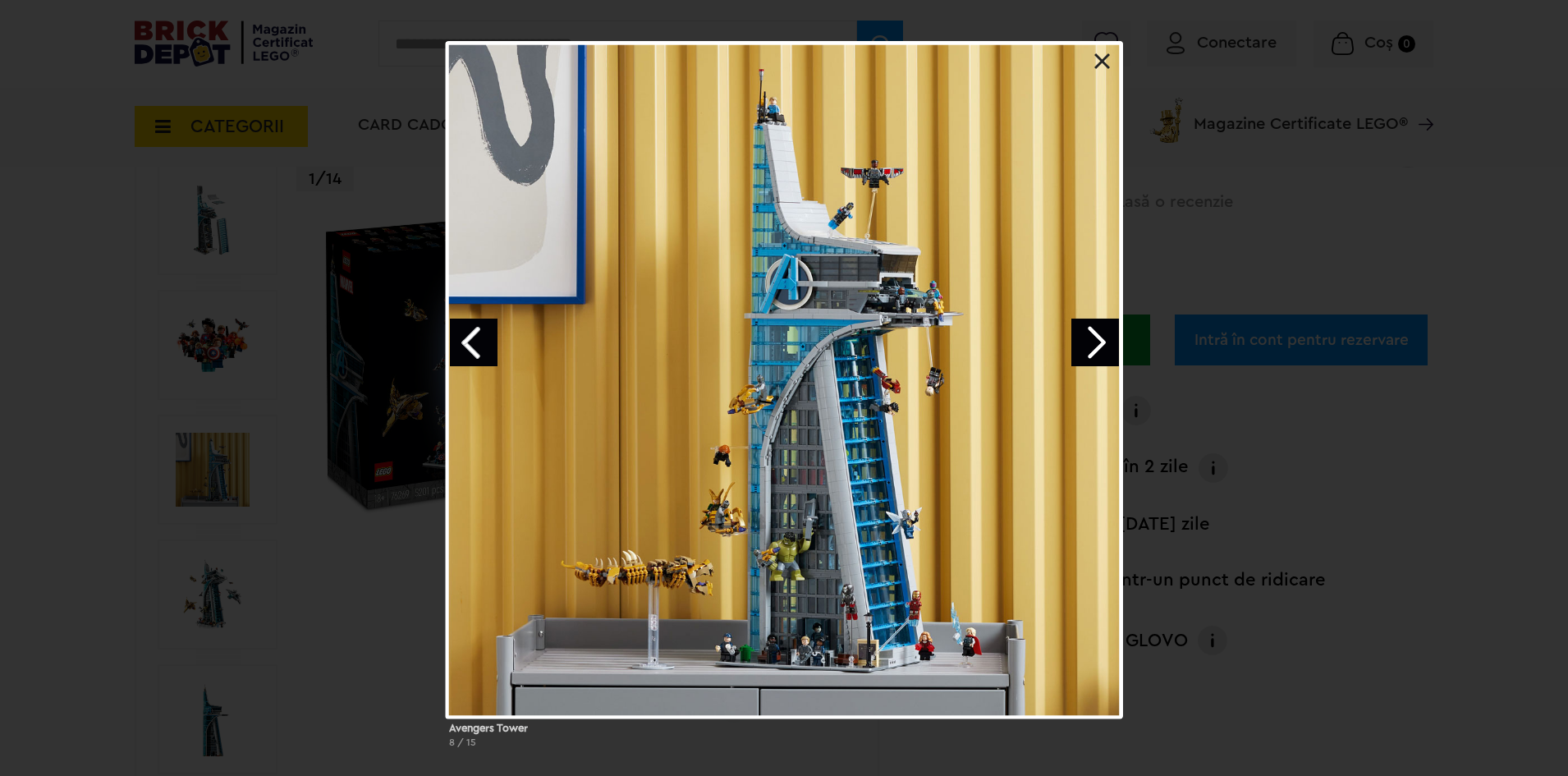
click at [663, 479] on div at bounding box center [784, 379] width 677 height 678
click at [347, 440] on div "Avengers Tower 8 / 15" at bounding box center [784, 400] width 1568 height 720
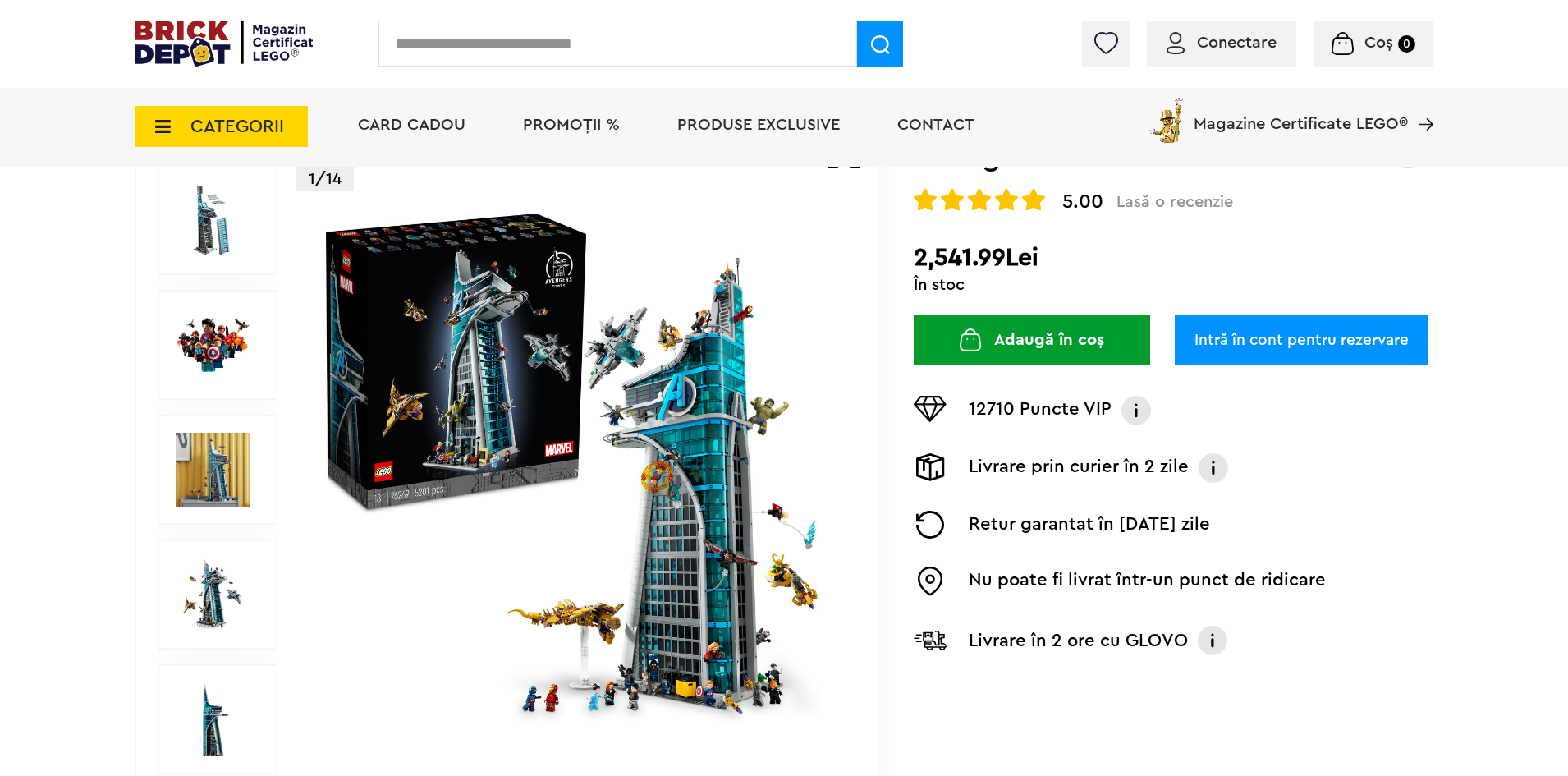
click at [239, 356] on img at bounding box center [212, 345] width 74 height 74
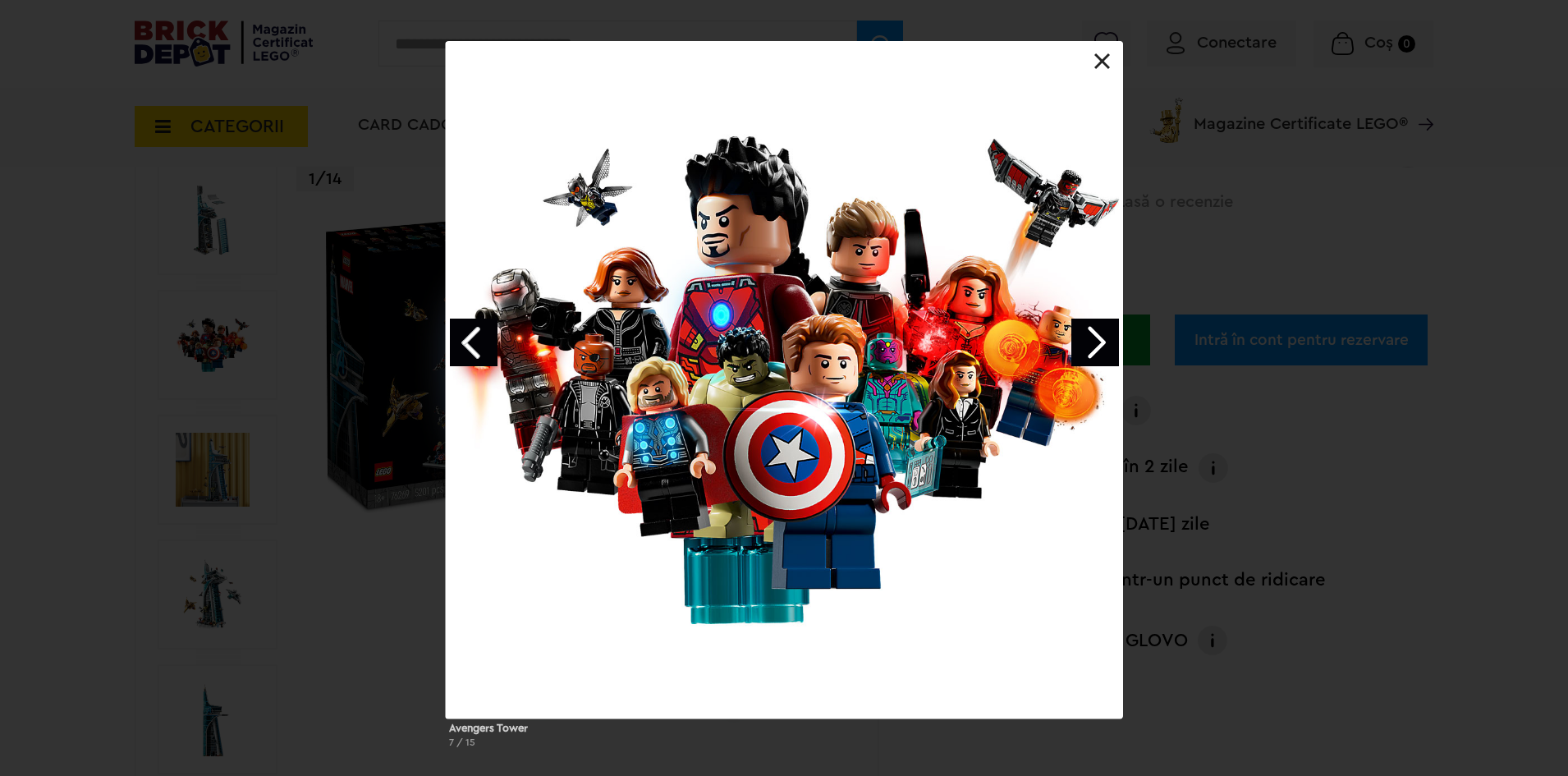
click at [456, 340] on link "Previous image" at bounding box center [473, 342] width 48 height 48
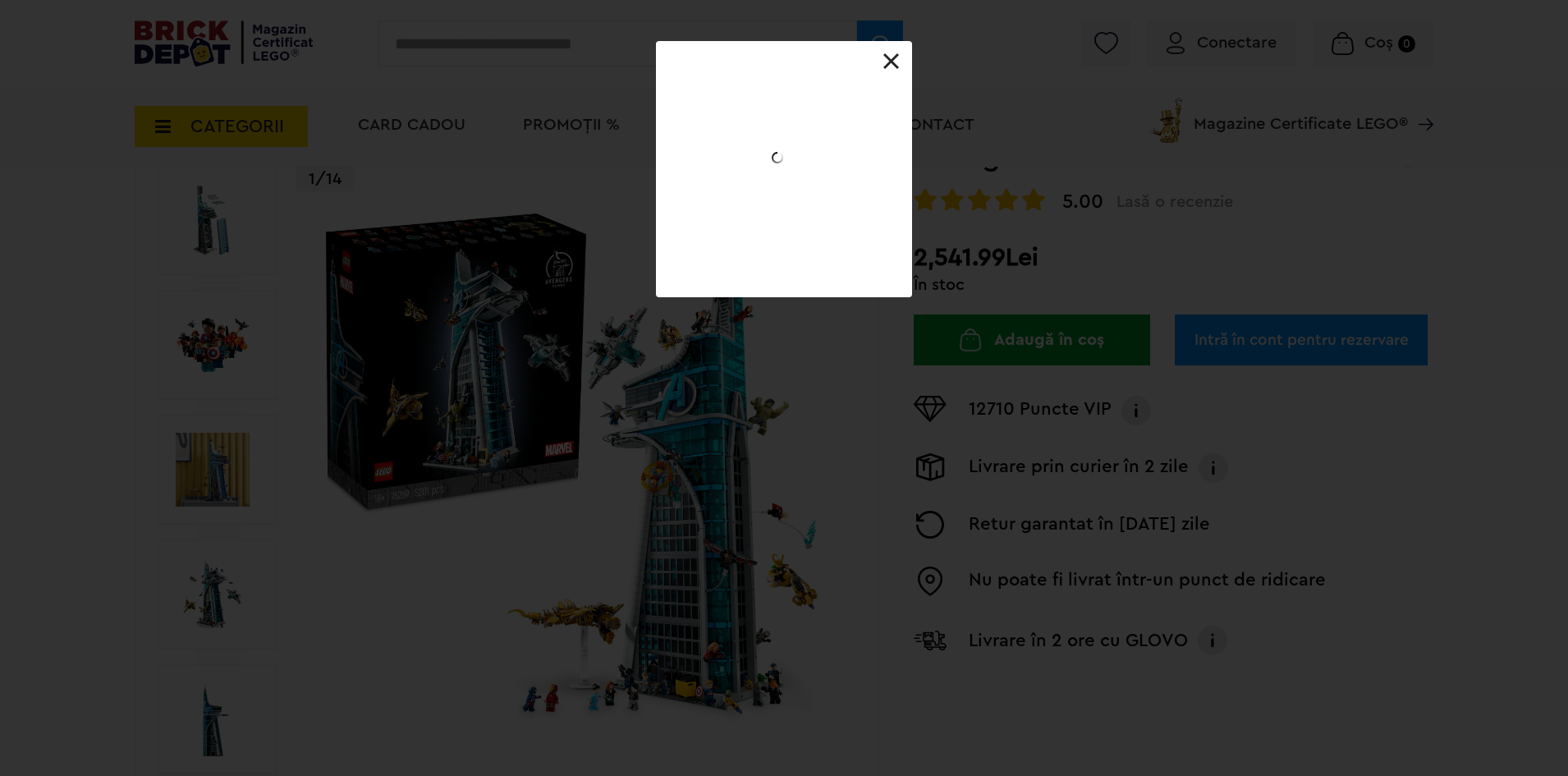
click at [656, 41] on div at bounding box center [784, 41] width 257 height 0
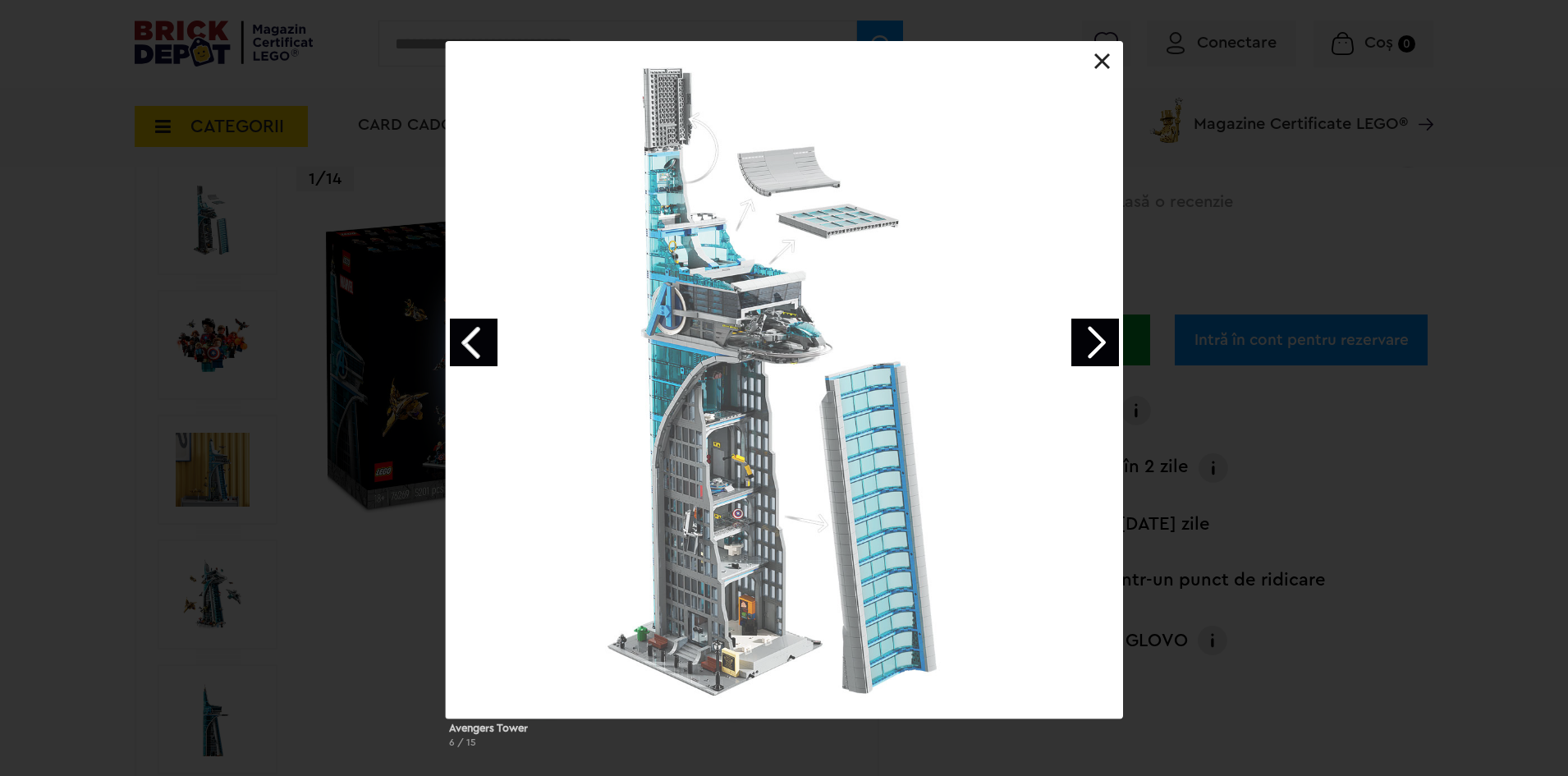
click at [456, 340] on link "Previous image" at bounding box center [473, 342] width 48 height 48
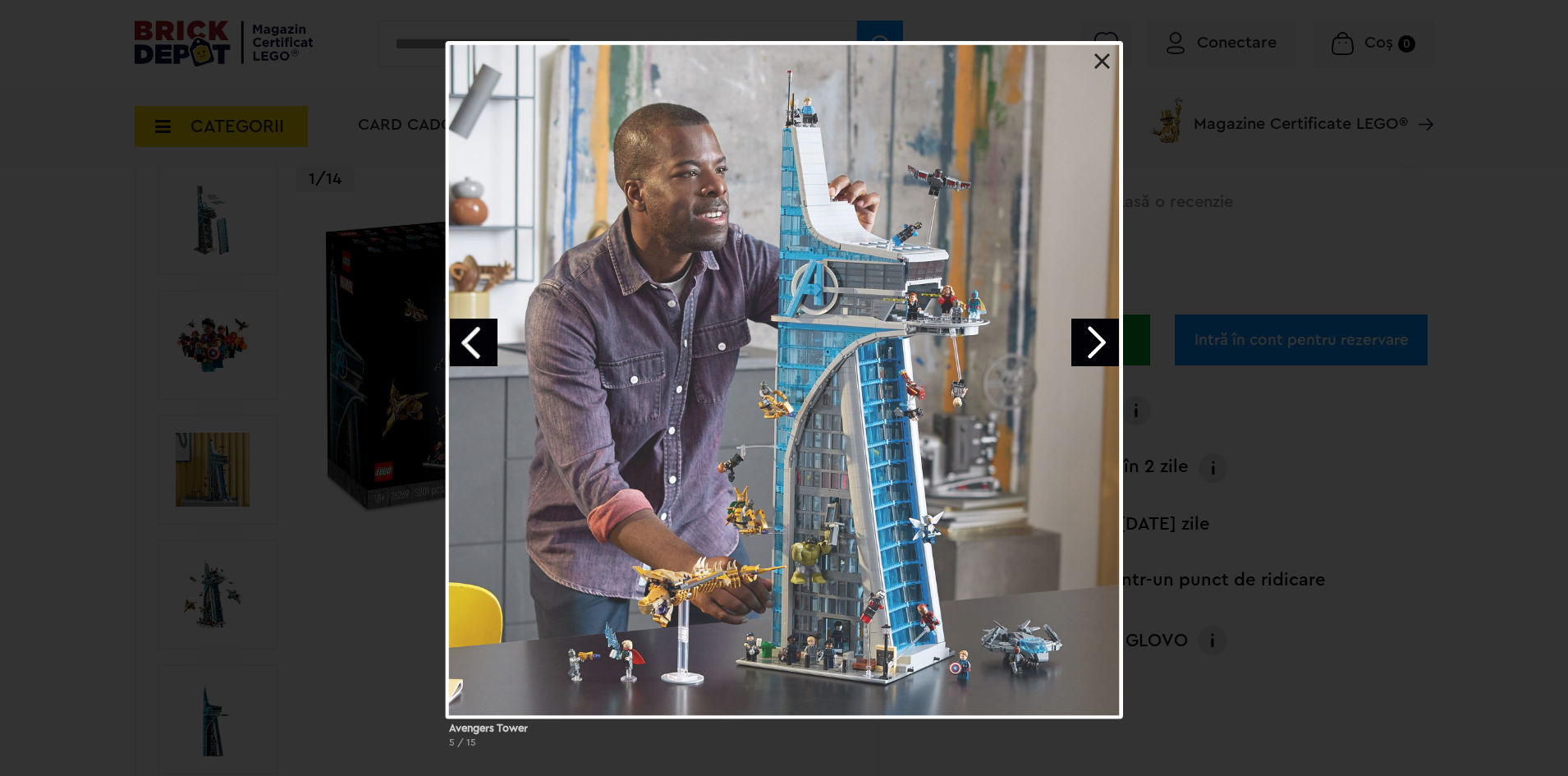
click at [456, 340] on link "Previous image" at bounding box center [473, 342] width 48 height 48
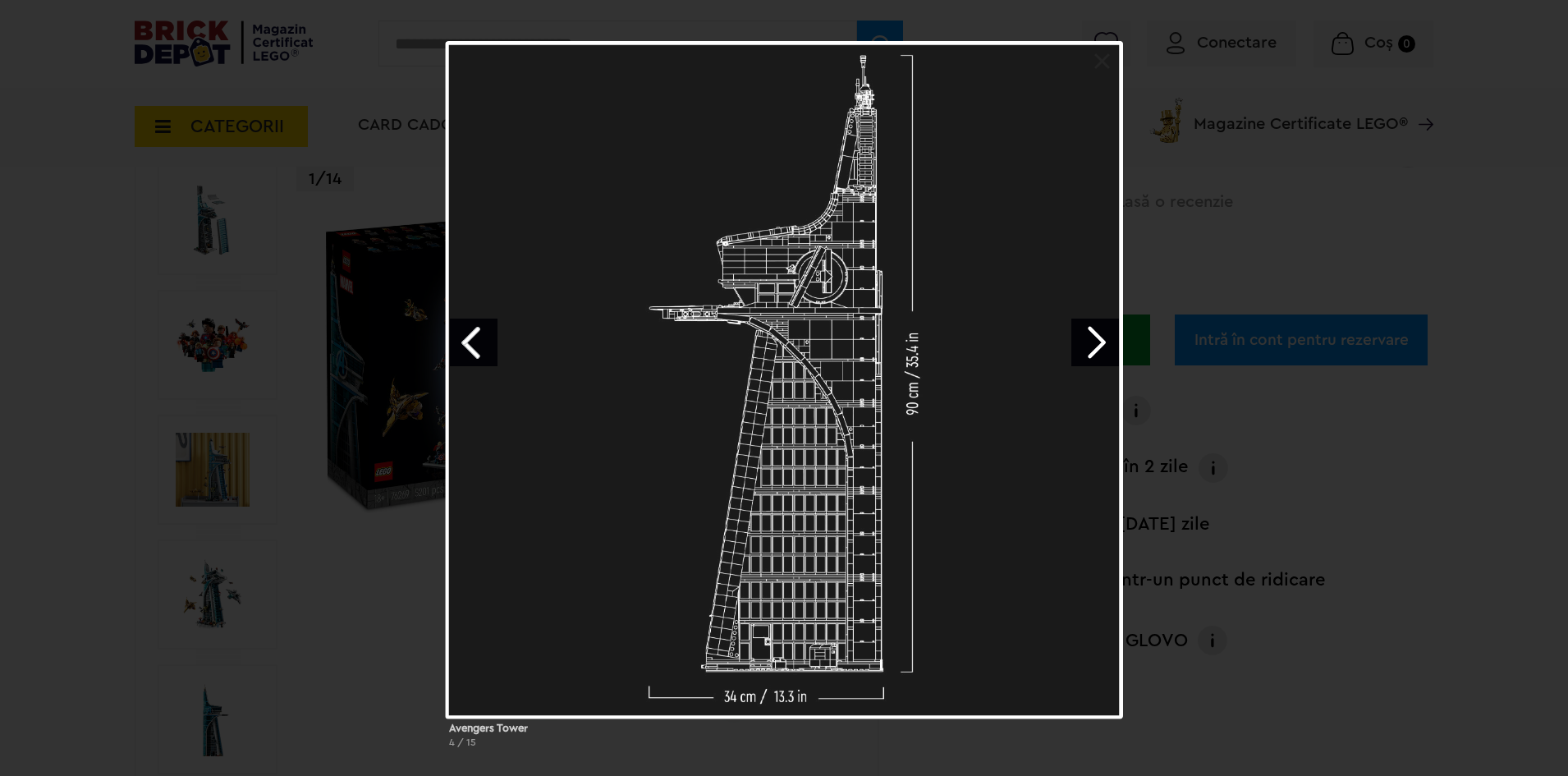
click at [456, 340] on link "Previous image" at bounding box center [473, 342] width 48 height 48
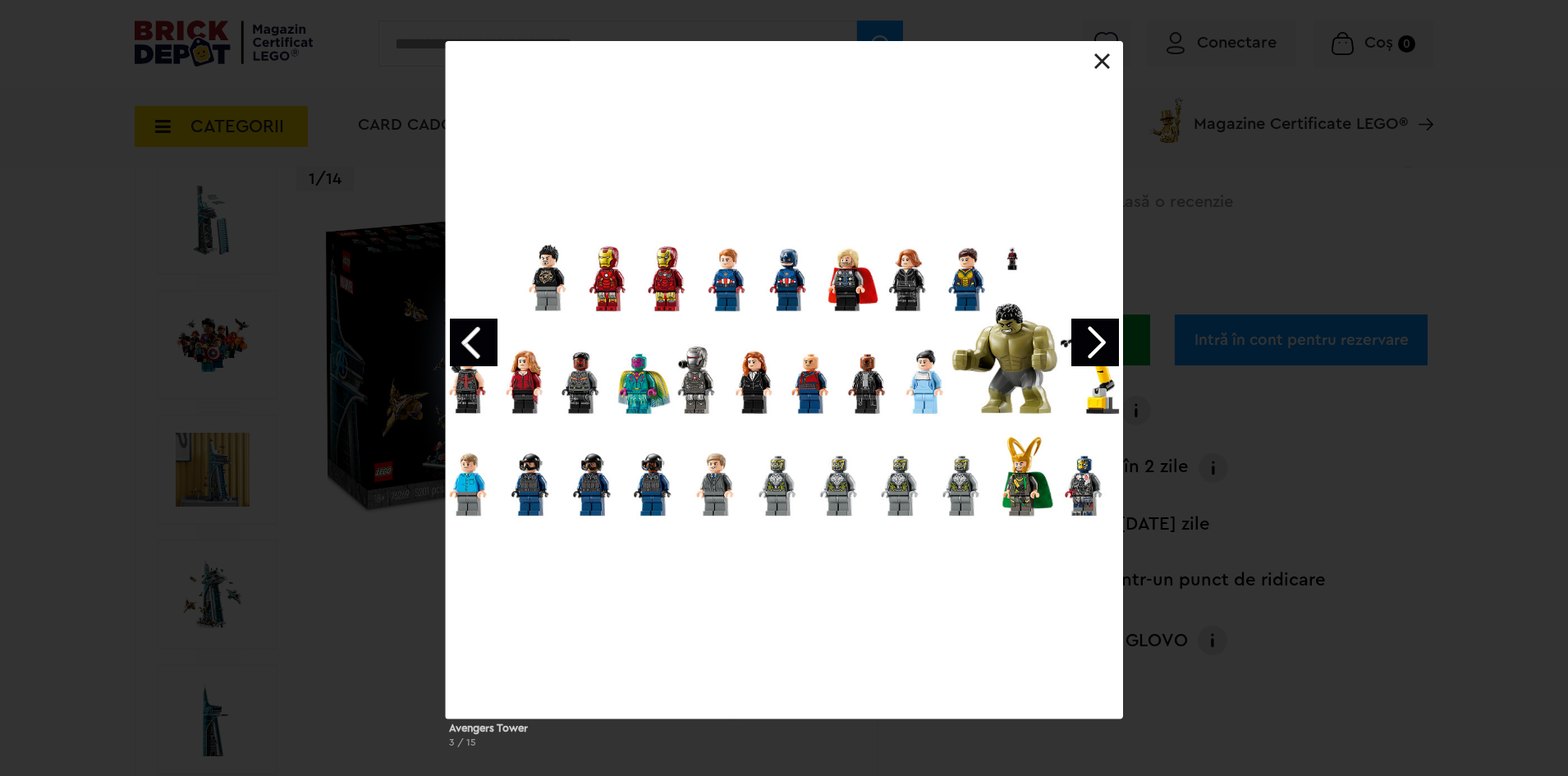
click at [1104, 337] on link "Next image" at bounding box center [1095, 342] width 48 height 48
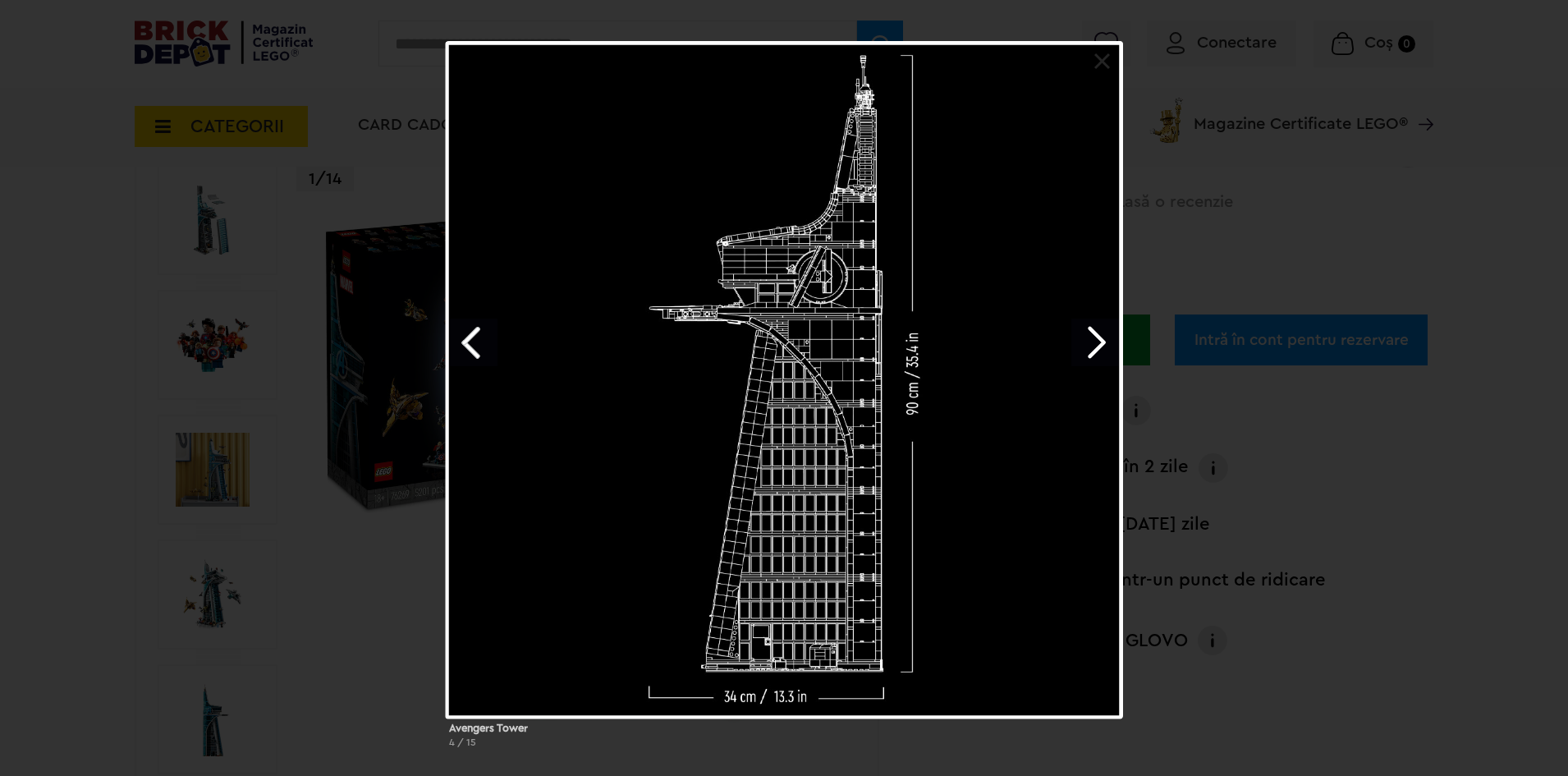
click at [448, 337] on div at bounding box center [784, 379] width 677 height 678
click at [471, 337] on link "Previous image" at bounding box center [473, 342] width 48 height 48
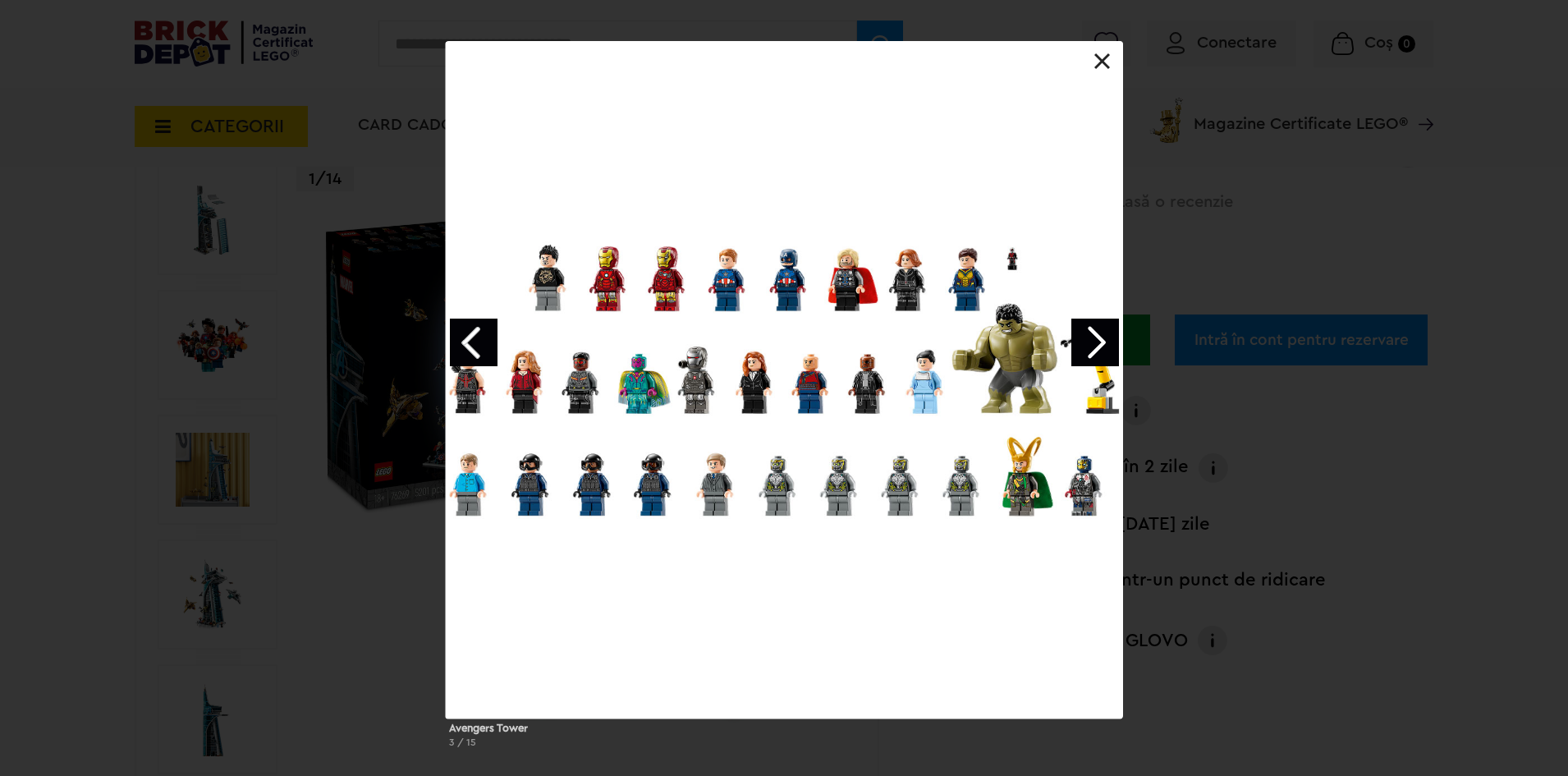
click at [466, 327] on link "Previous image" at bounding box center [473, 342] width 48 height 48
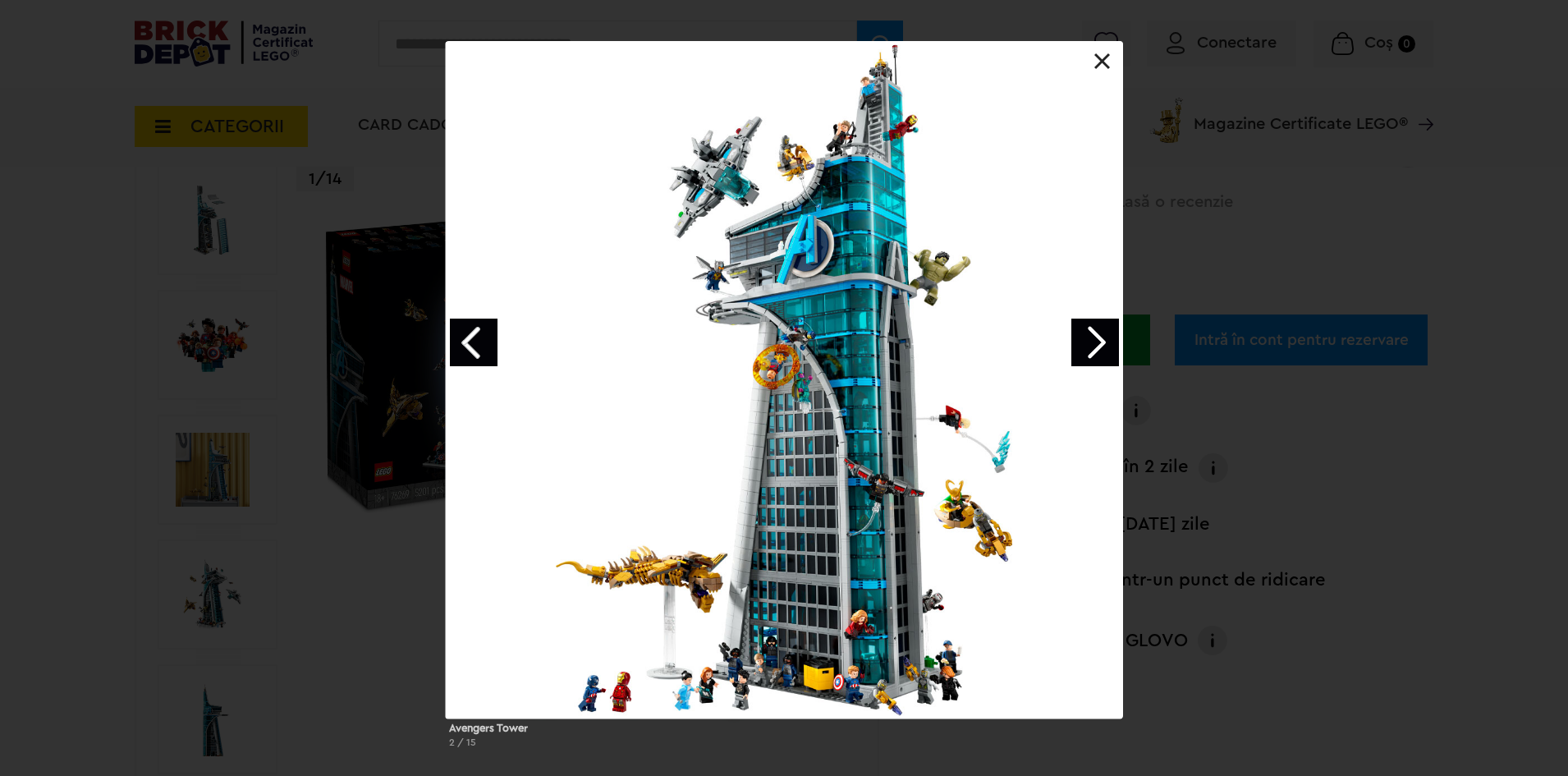
click at [465, 327] on link "Previous image" at bounding box center [473, 342] width 48 height 48
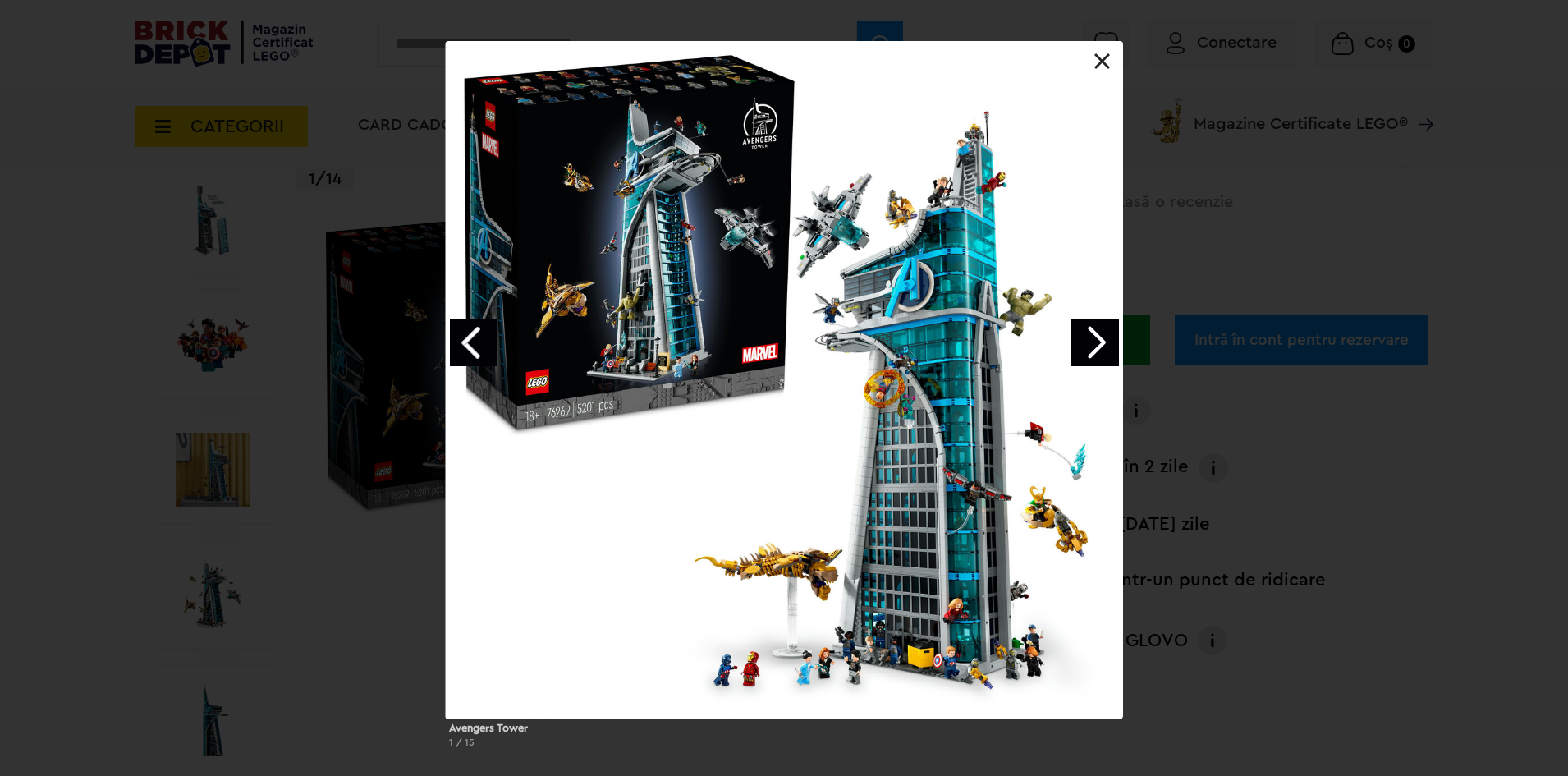
click at [465, 327] on link "Previous image" at bounding box center [473, 342] width 48 height 48
click at [464, 327] on link "Previous image" at bounding box center [473, 342] width 48 height 48
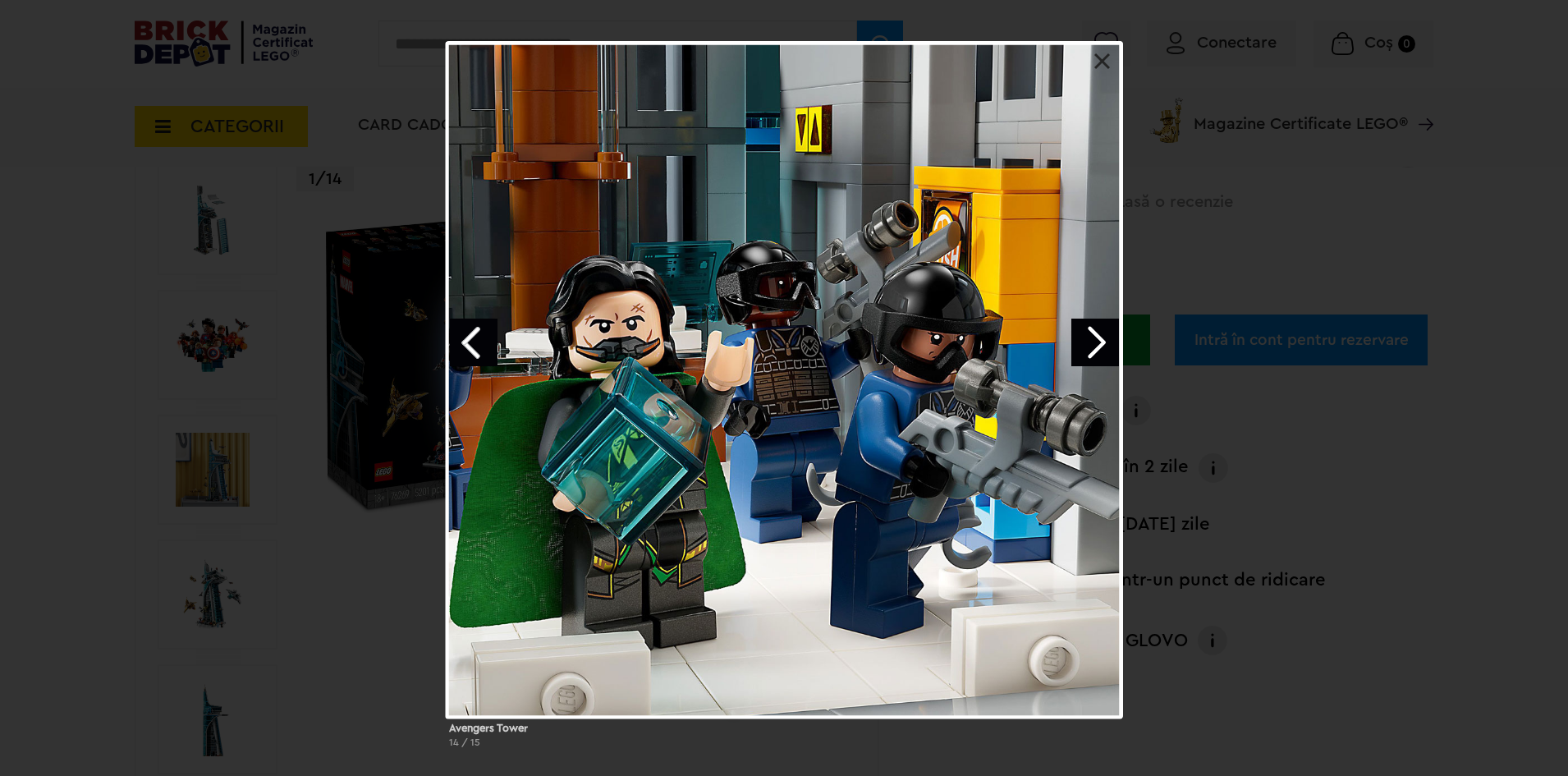
click at [466, 341] on link "Previous image" at bounding box center [473, 342] width 48 height 48
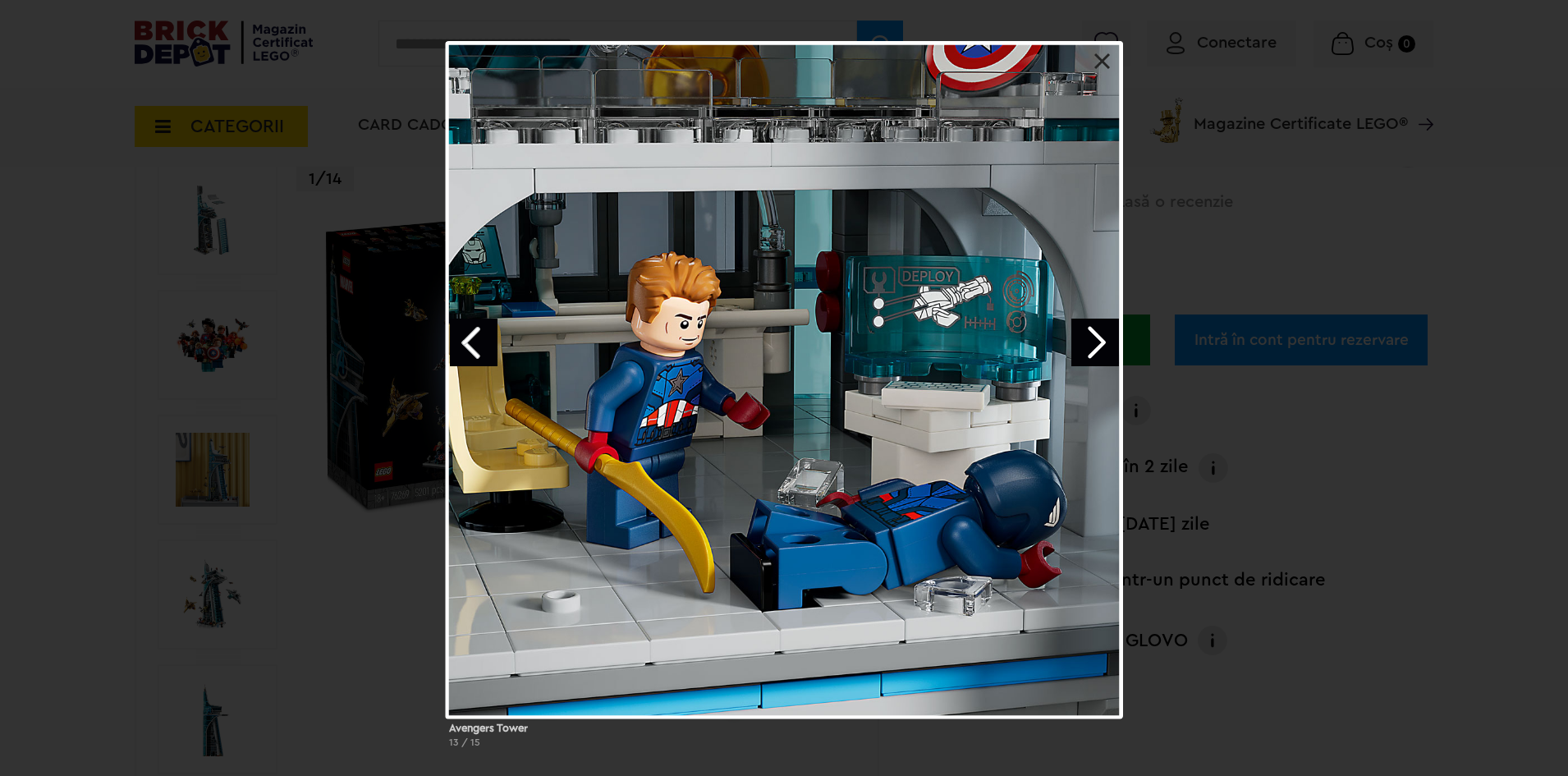
click at [476, 328] on link "Previous image" at bounding box center [473, 342] width 48 height 48
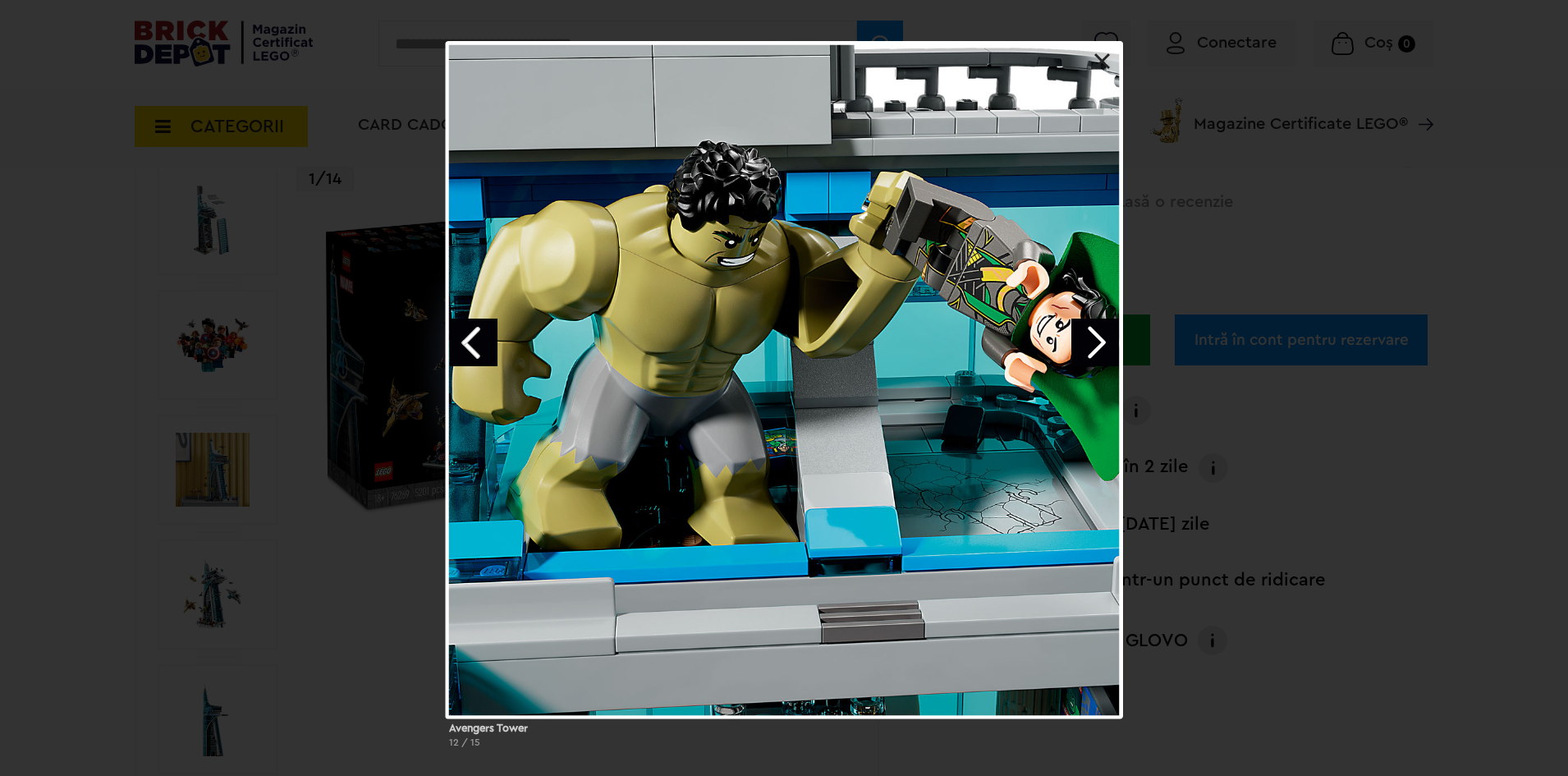
click at [481, 329] on link "Previous image" at bounding box center [473, 342] width 48 height 48
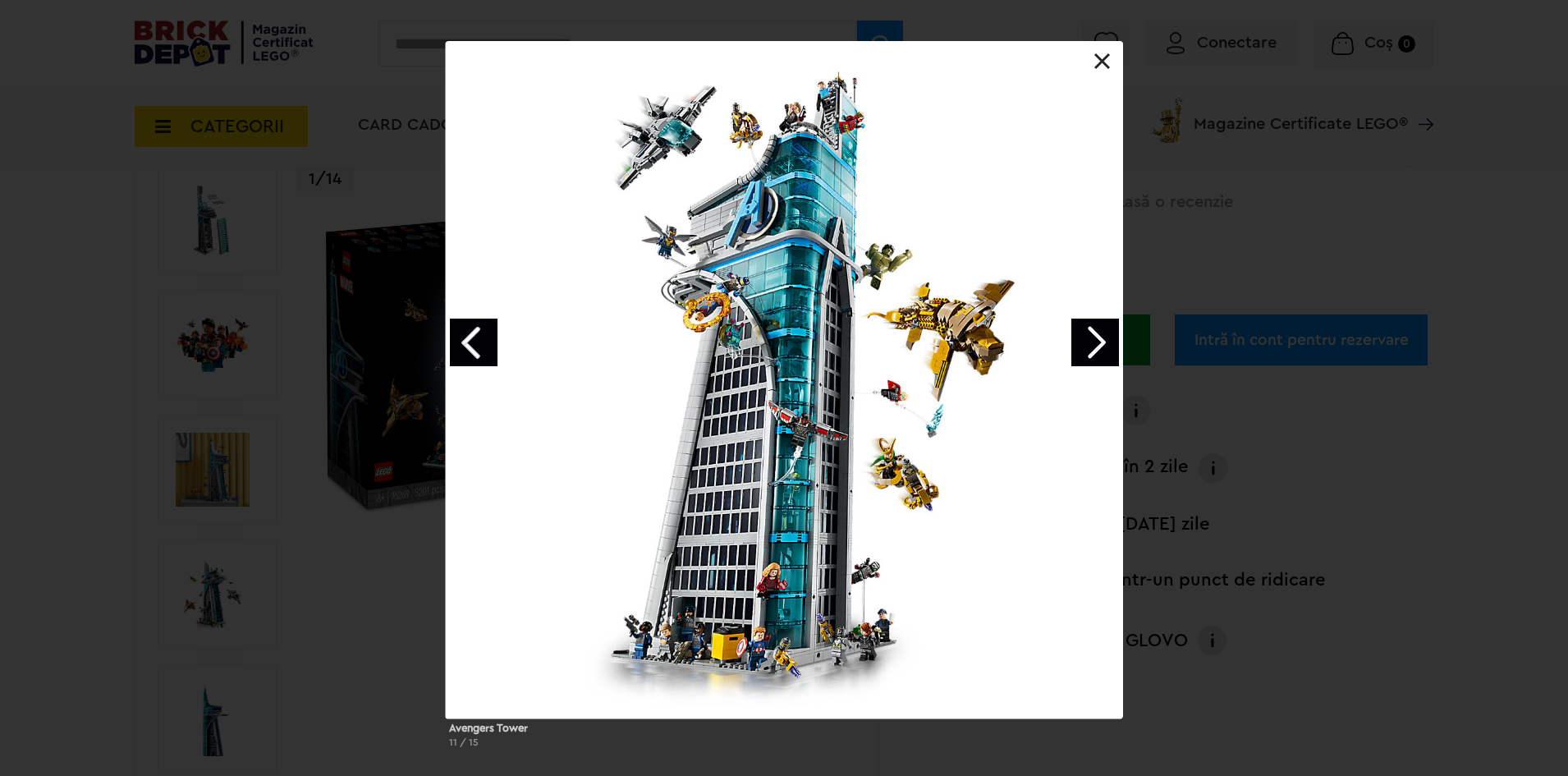
click at [481, 329] on link "Previous image" at bounding box center [473, 342] width 48 height 48
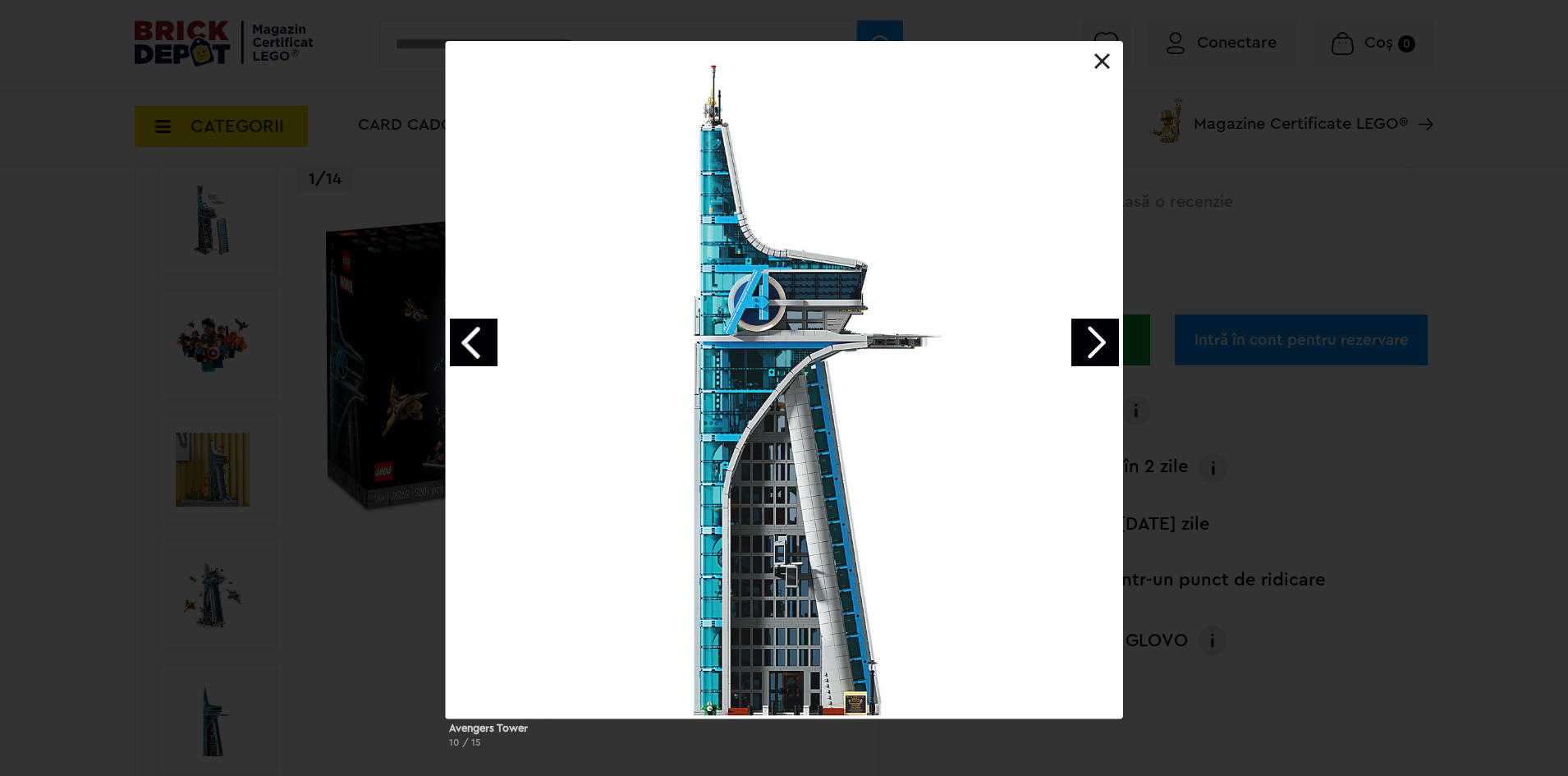
click at [487, 322] on link "Previous image" at bounding box center [473, 342] width 48 height 48
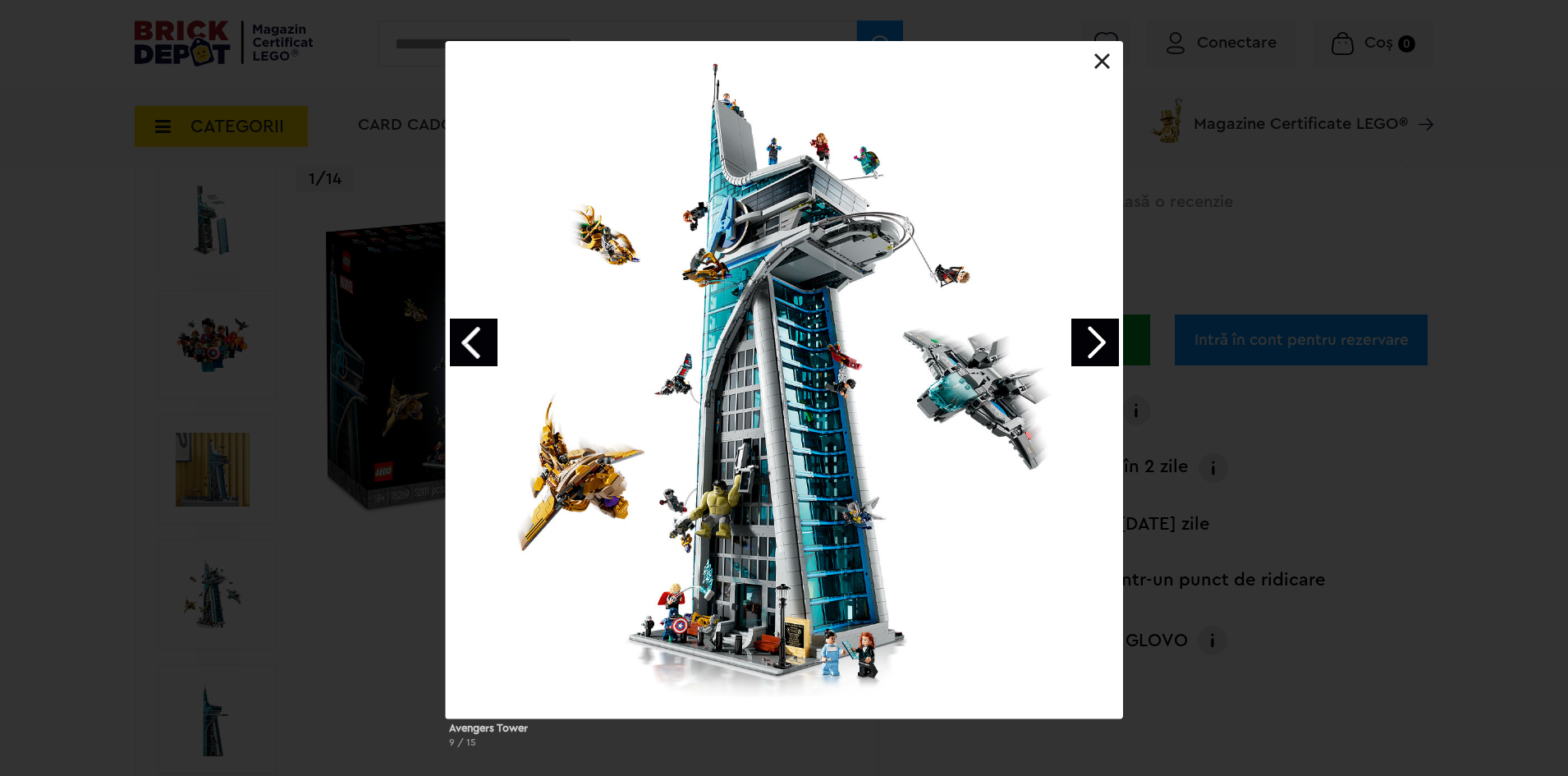
click at [486, 322] on link "Previous image" at bounding box center [473, 342] width 48 height 48
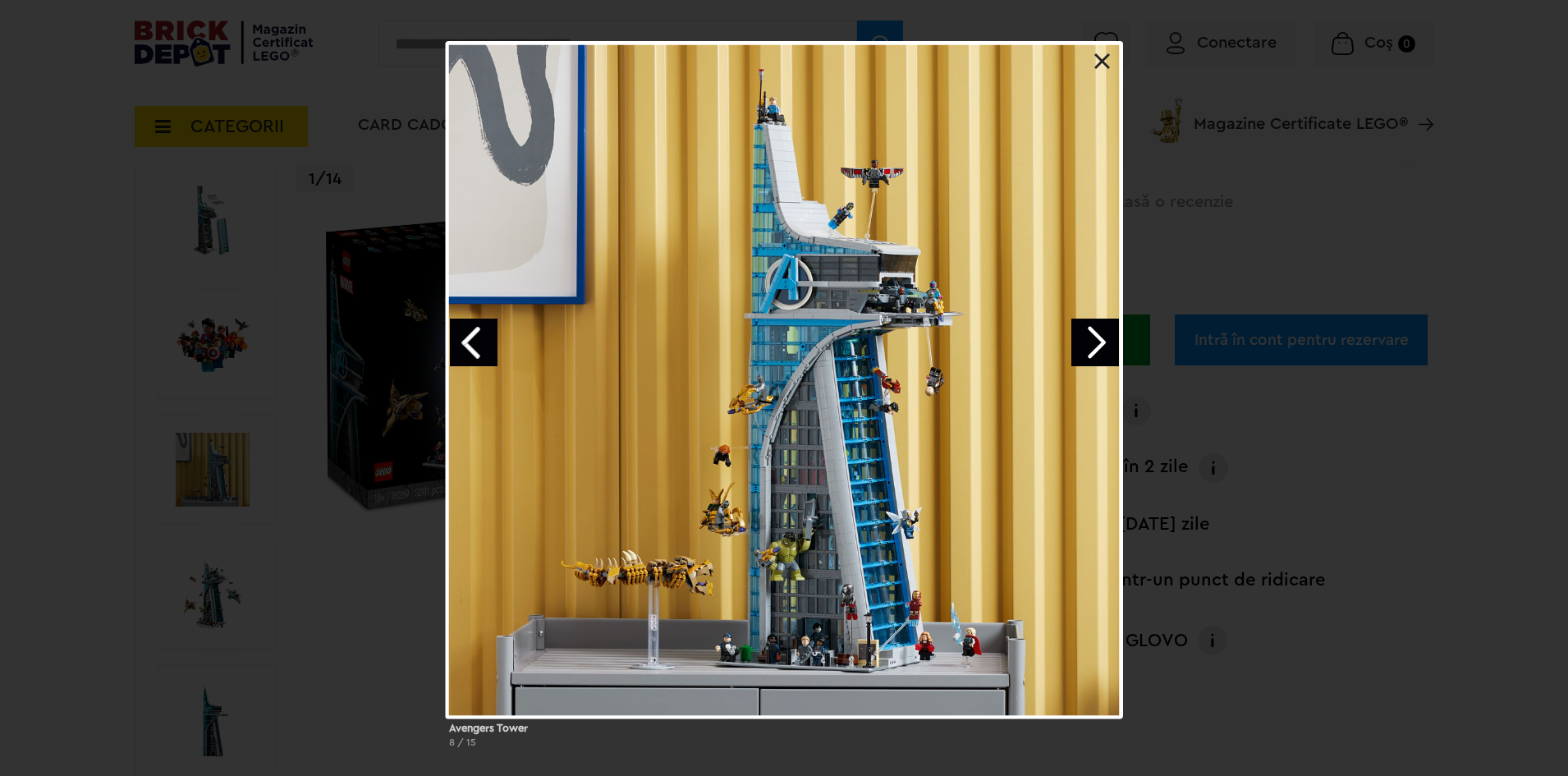
click at [486, 322] on link "Previous image" at bounding box center [473, 342] width 48 height 48
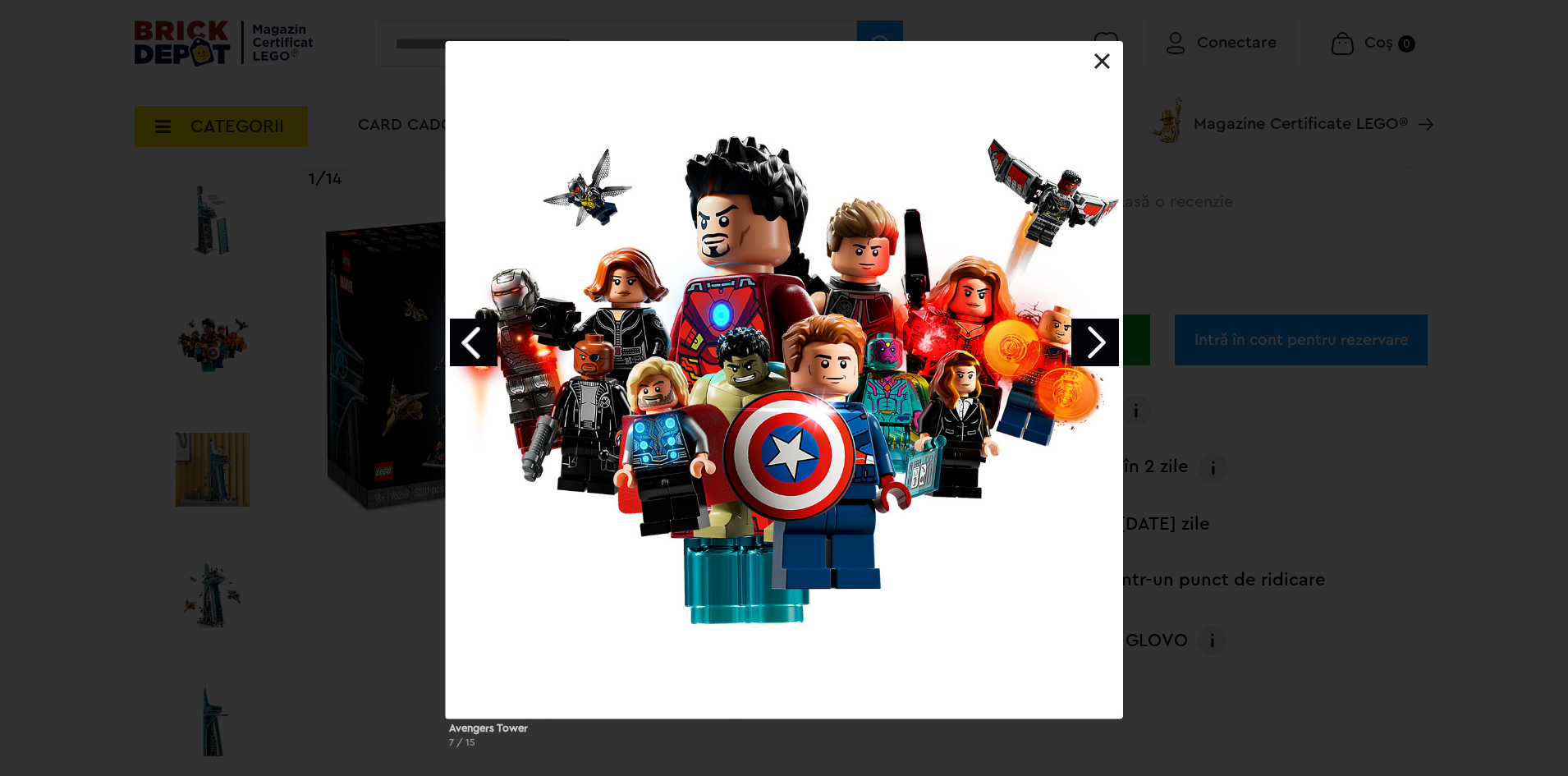
click at [1113, 54] on div at bounding box center [784, 379] width 677 height 678
click at [1108, 52] on div at bounding box center [784, 379] width 677 height 678
click at [1101, 56] on link at bounding box center [1102, 61] width 16 height 16
